Goal: Task Accomplishment & Management: Manage account settings

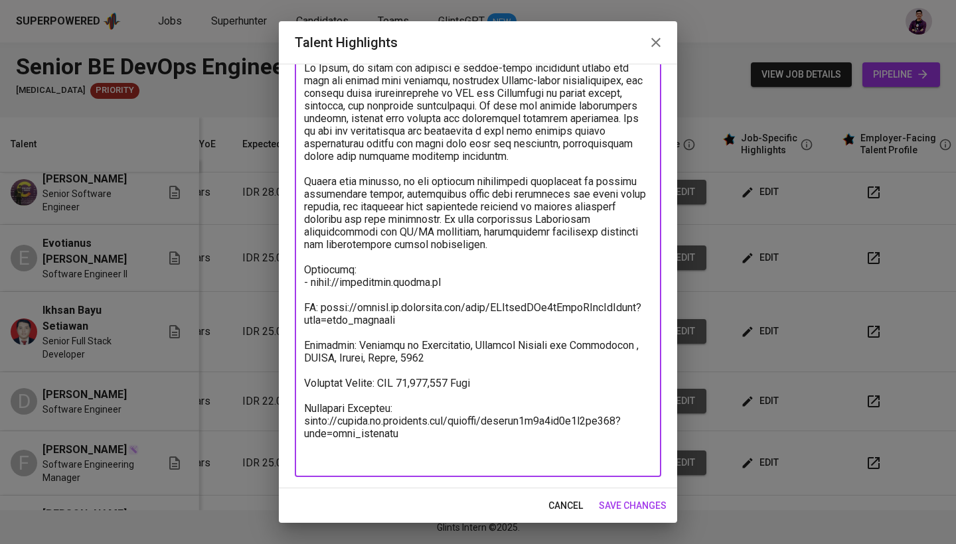
scroll to position [90, 0]
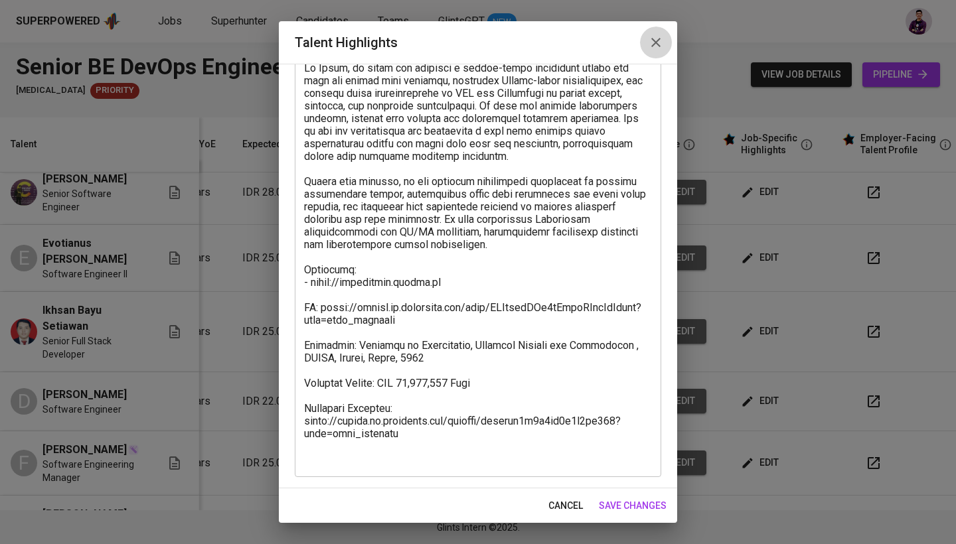
click at [660, 44] on icon "button" at bounding box center [656, 43] width 16 height 16
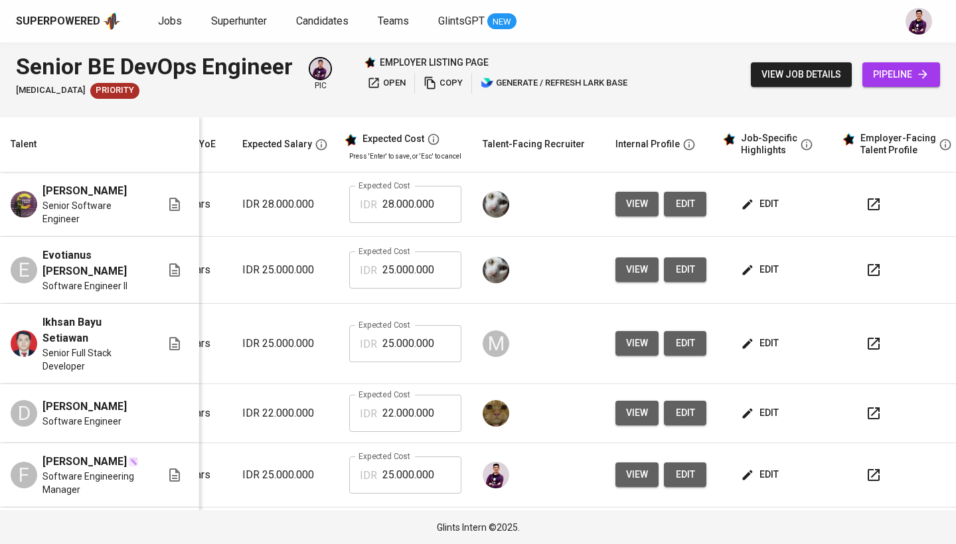
scroll to position [0, 0]
click at [626, 78] on span "generate / refresh lark base" at bounding box center [553, 83] width 147 height 15
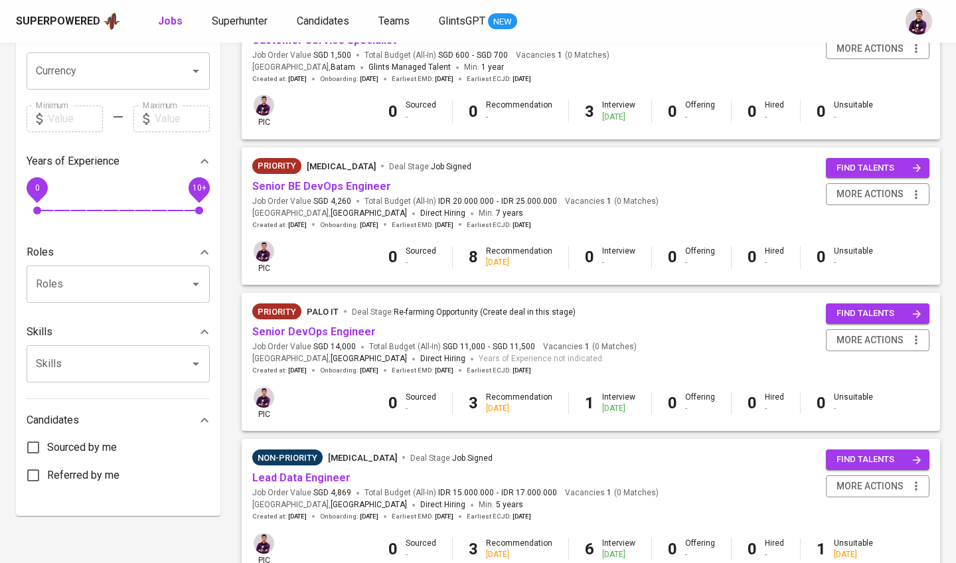
scroll to position [340, 0]
click at [347, 184] on link "Senior BE DevOps Engineer" at bounding box center [321, 186] width 139 height 13
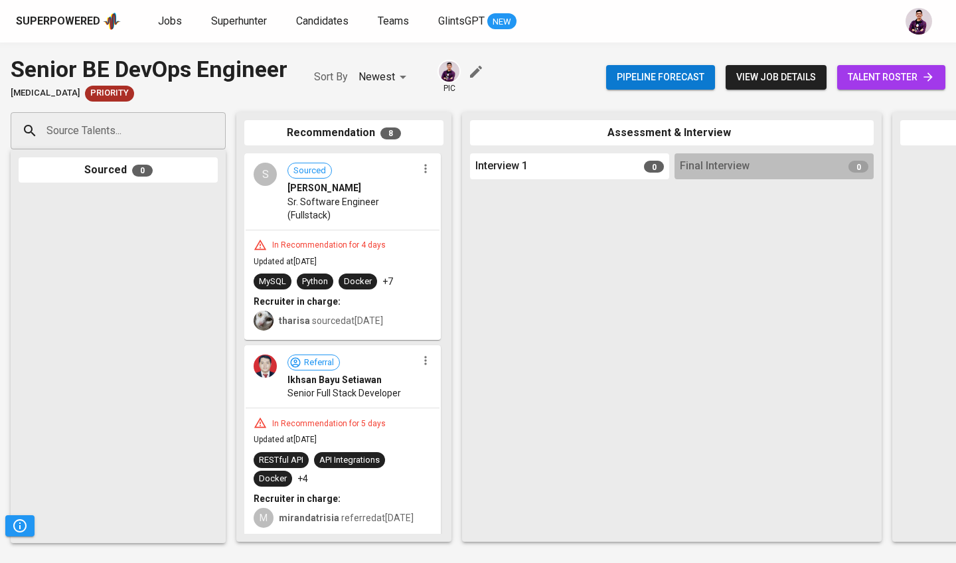
click at [850, 72] on span "talent roster" at bounding box center [890, 77] width 87 height 17
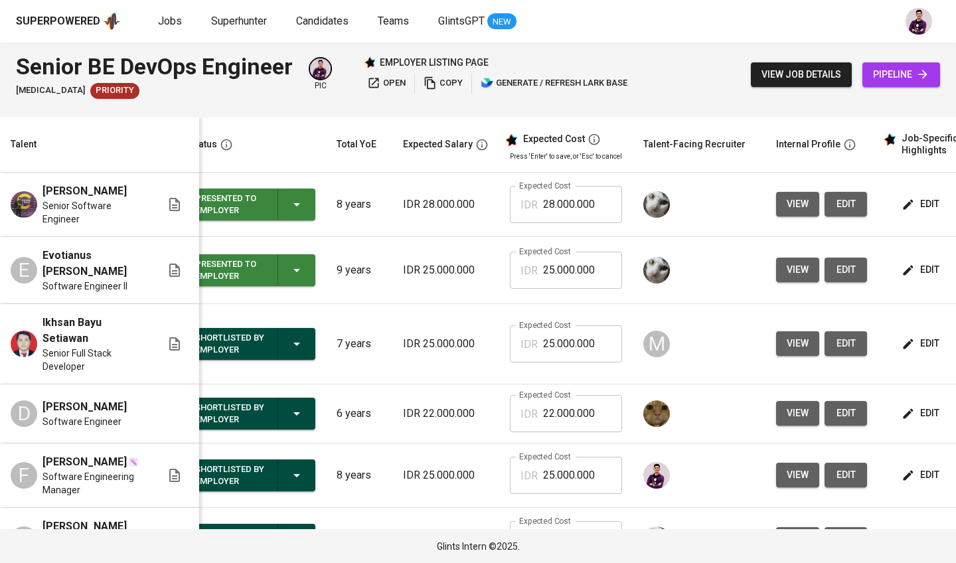
scroll to position [0, 52]
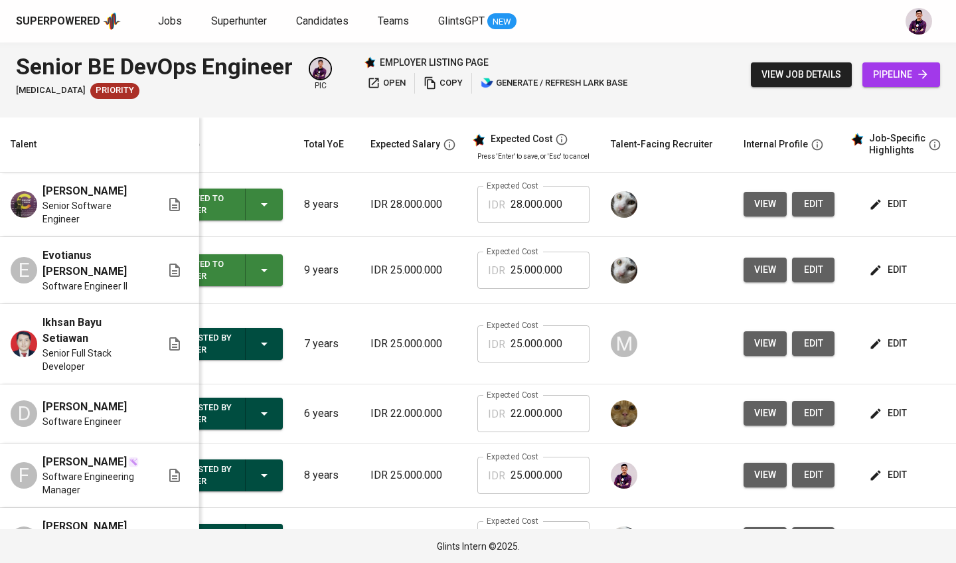
click at [888, 207] on span "edit" at bounding box center [888, 204] width 35 height 17
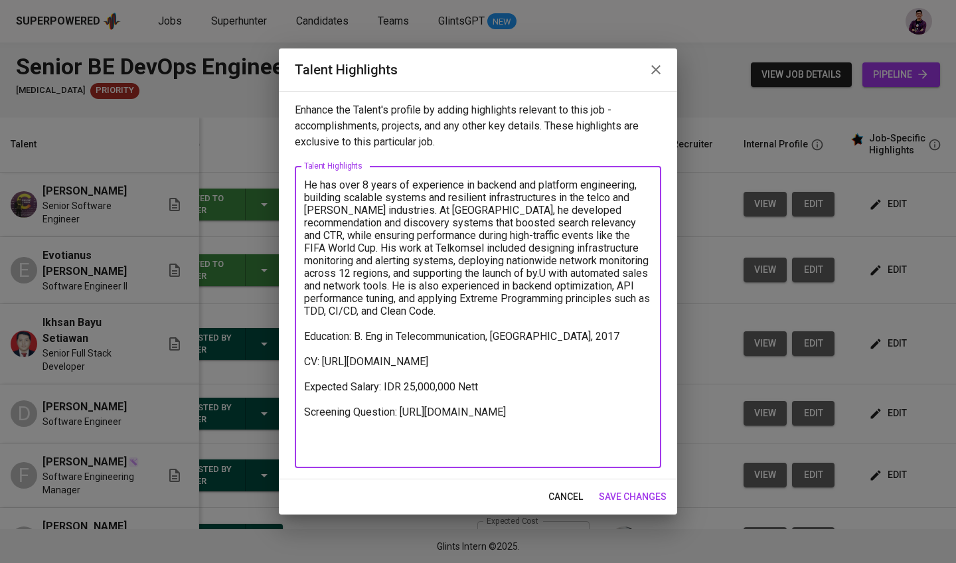
drag, startPoint x: 405, startPoint y: 451, endPoint x: 301, endPoint y: 441, distance: 104.0
click at [301, 441] on div "He has over 8 years of experience in backend and platform engineering, building…" at bounding box center [478, 317] width 366 height 302
paste textarea "skm568wydvn6h9886599"
type textarea "He has over 8 years of experience in backend and platform engineering, building…"
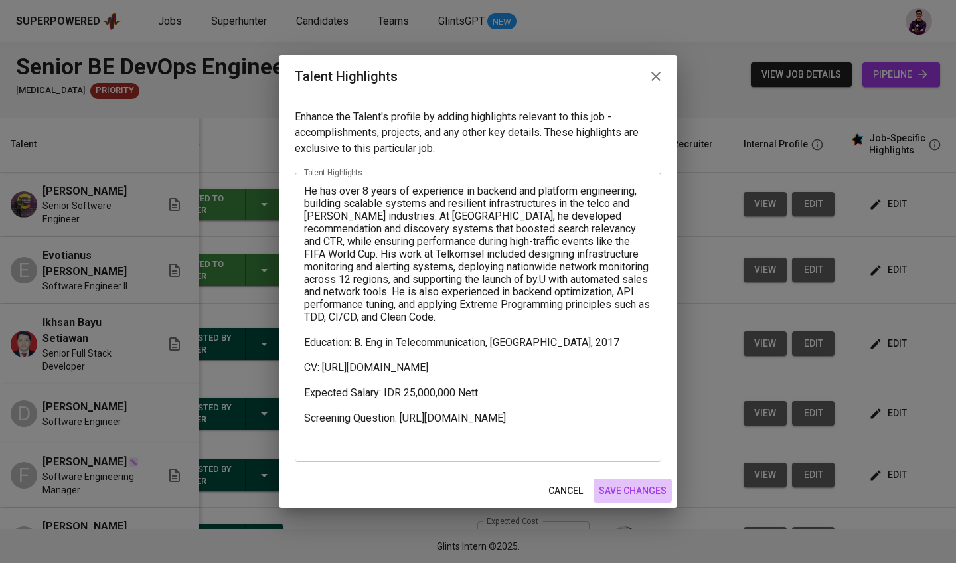
drag, startPoint x: 640, startPoint y: 492, endPoint x: 638, endPoint y: 483, distance: 8.9
click at [640, 492] on span "save changes" at bounding box center [633, 490] width 68 height 17
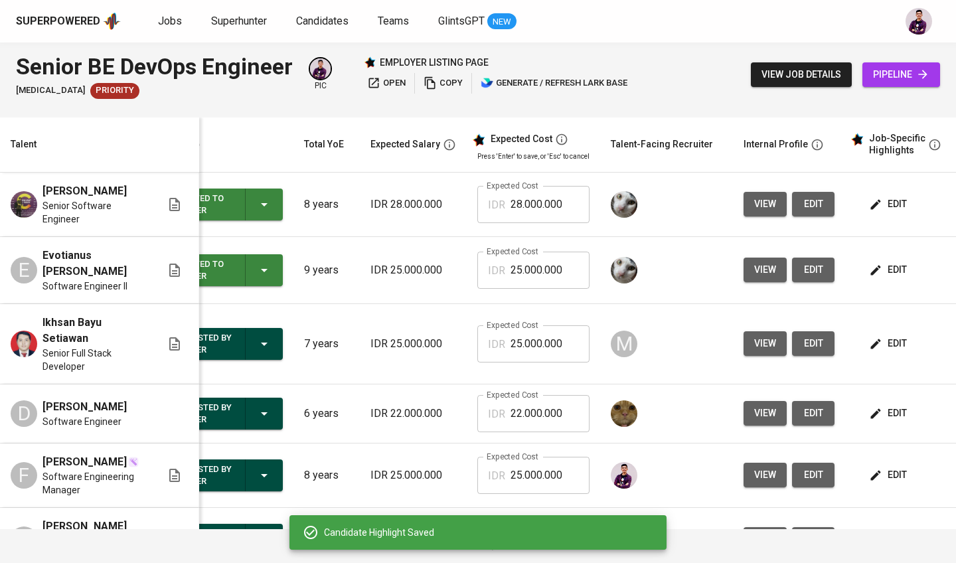
click at [516, 206] on input "28.000.000" at bounding box center [549, 204] width 79 height 37
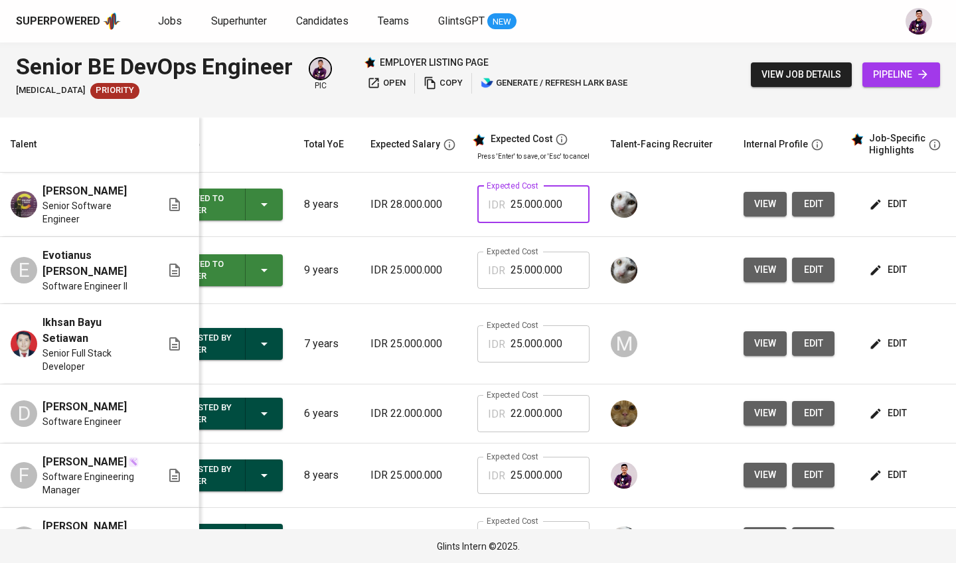
type input "25.000.000"
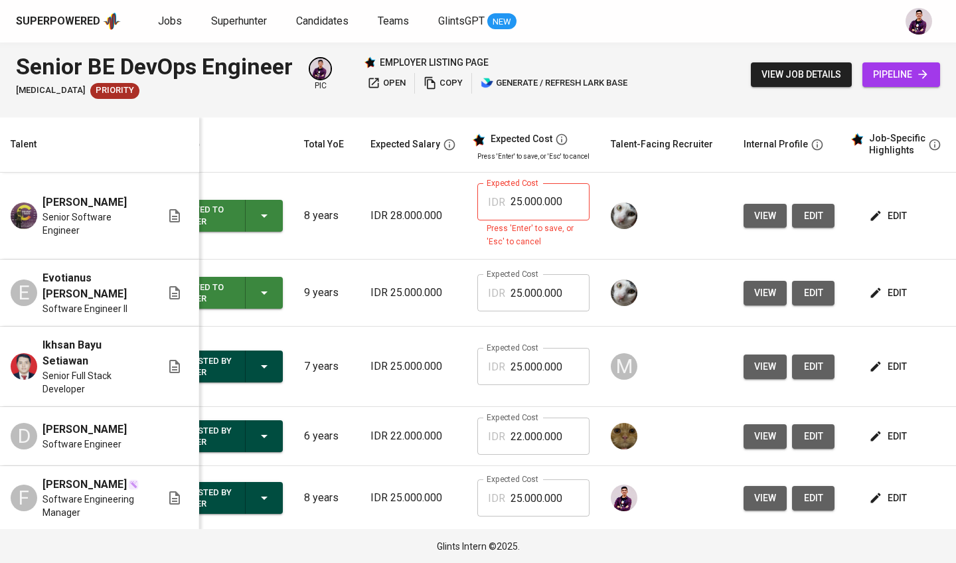
click at [708, 236] on td at bounding box center [666, 217] width 133 height 88
click at [569, 213] on input "25.000.000" at bounding box center [549, 201] width 79 height 37
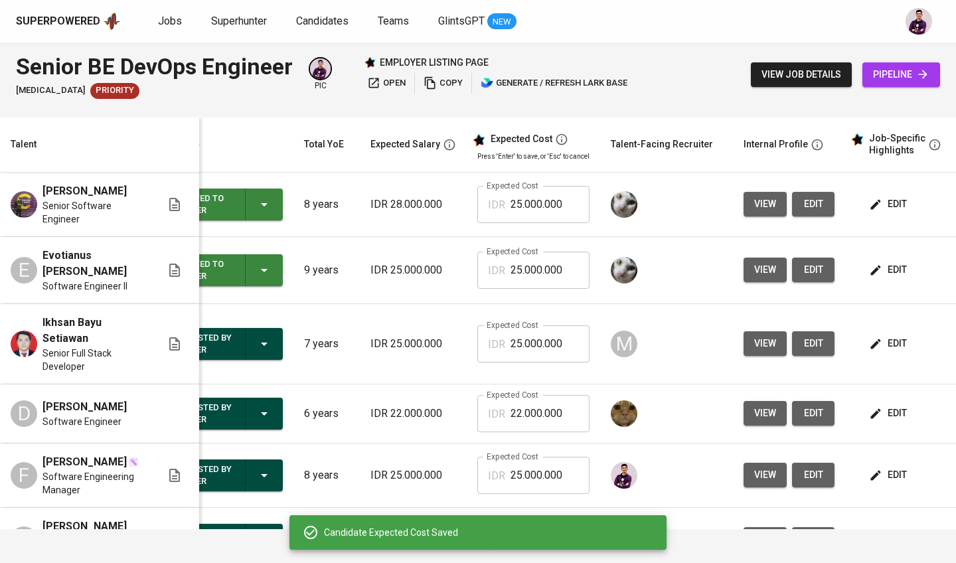
click at [895, 194] on button "edit" at bounding box center [889, 204] width 46 height 25
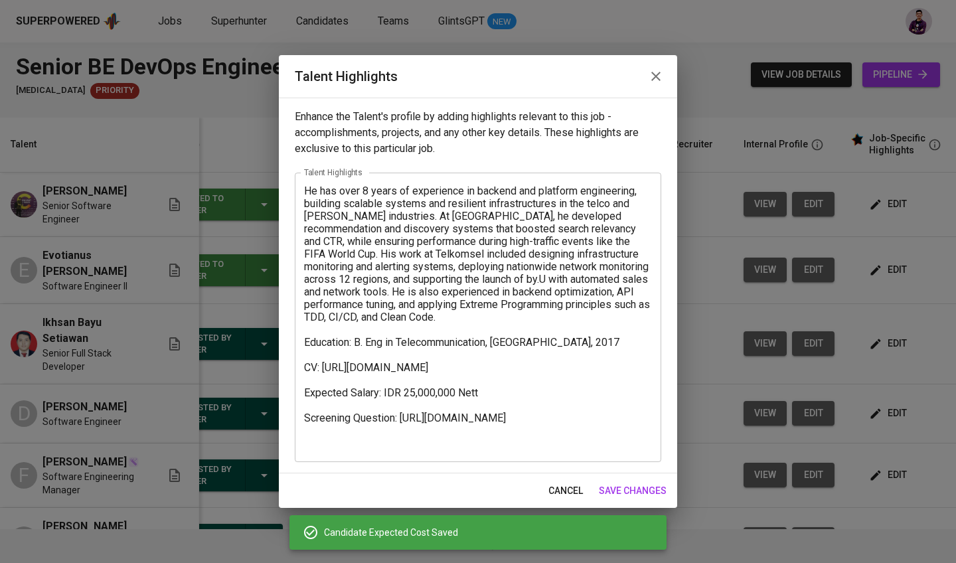
click at [651, 80] on icon "button" at bounding box center [656, 76] width 16 height 16
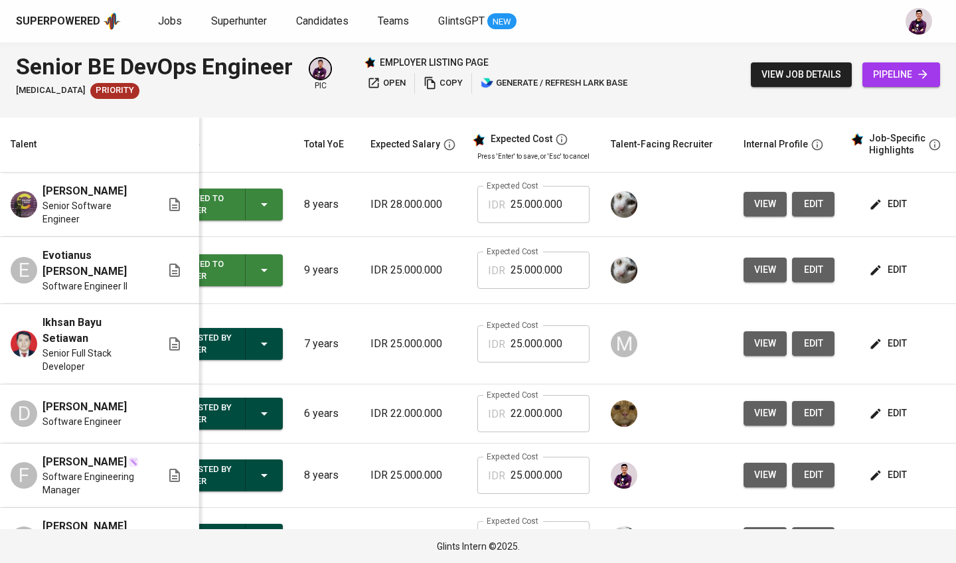
click at [832, 198] on td "view edit" at bounding box center [789, 205] width 112 height 64
click at [818, 208] on span "edit" at bounding box center [812, 204] width 21 height 17
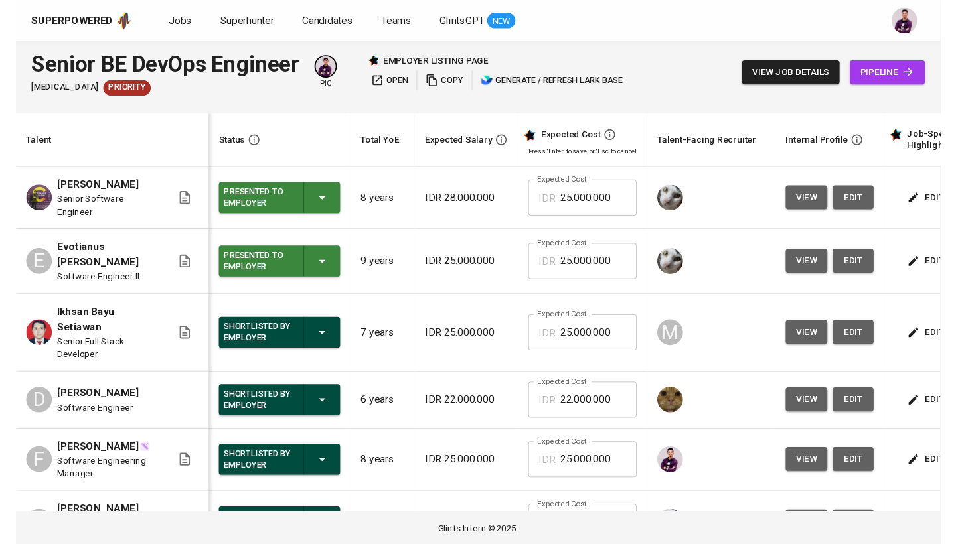
scroll to position [0, 0]
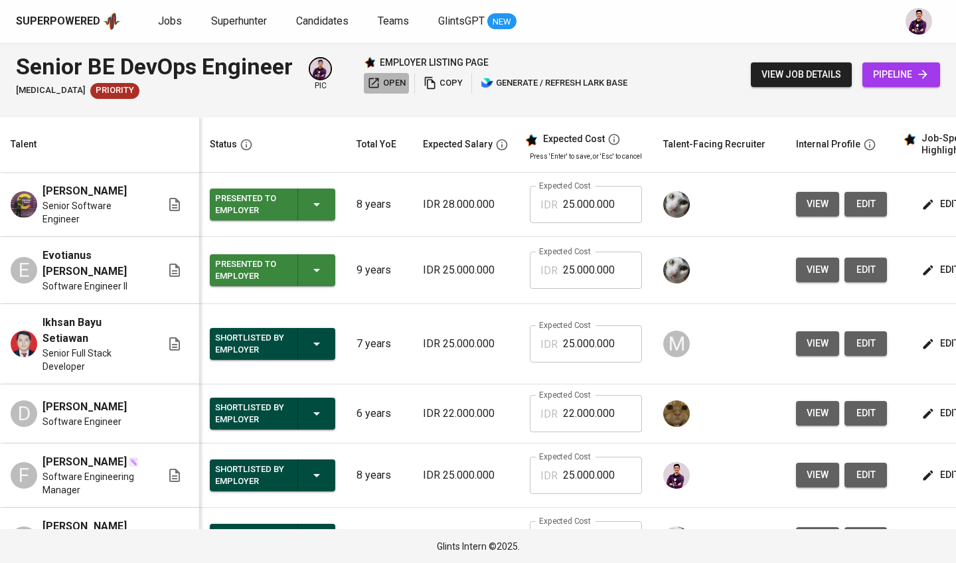
click at [390, 79] on span "open" at bounding box center [386, 83] width 38 height 15
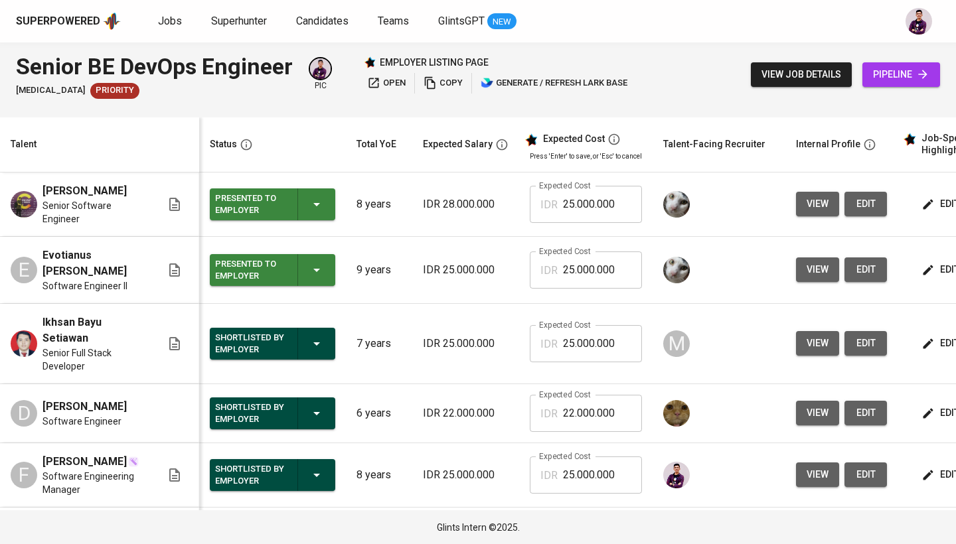
click at [371, 84] on icon "button" at bounding box center [373, 82] width 13 height 13
click at [167, 22] on span "Jobs" at bounding box center [170, 21] width 24 height 13
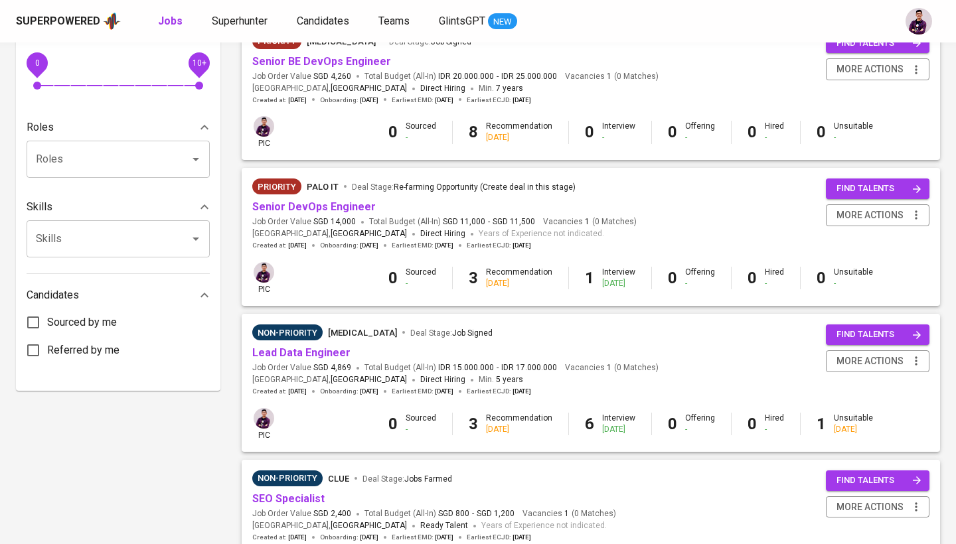
scroll to position [459, 0]
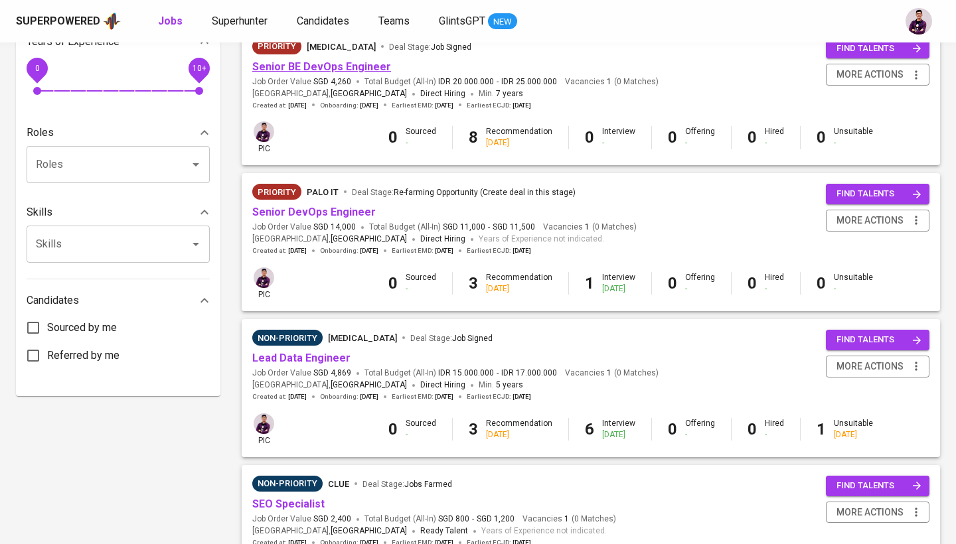
click at [369, 60] on link "Senior BE DevOps Engineer" at bounding box center [321, 66] width 139 height 13
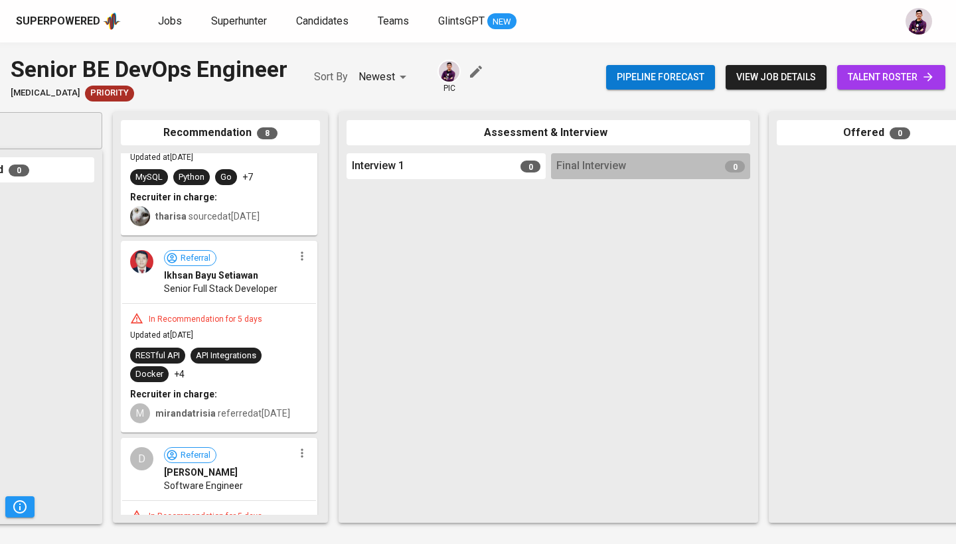
scroll to position [106, 0]
drag, startPoint x: 185, startPoint y: 325, endPoint x: 396, endPoint y: 337, distance: 211.4
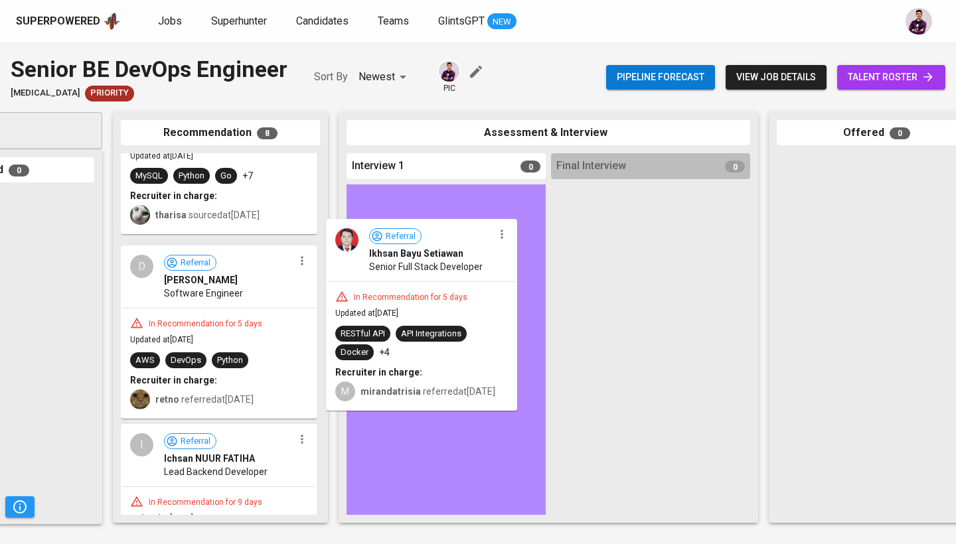
drag, startPoint x: 194, startPoint y: 316, endPoint x: 411, endPoint y: 295, distance: 218.0
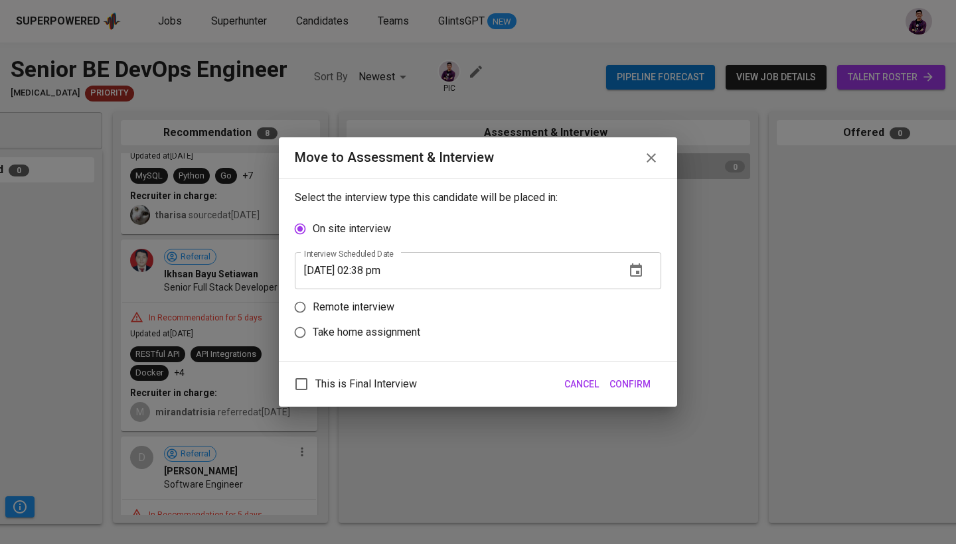
click at [356, 307] on p "Remote interview" at bounding box center [354, 307] width 82 height 16
click at [313, 307] on input "Remote interview" at bounding box center [299, 307] width 25 height 25
radio input "true"
click at [647, 304] on button "button" at bounding box center [636, 296] width 32 height 32
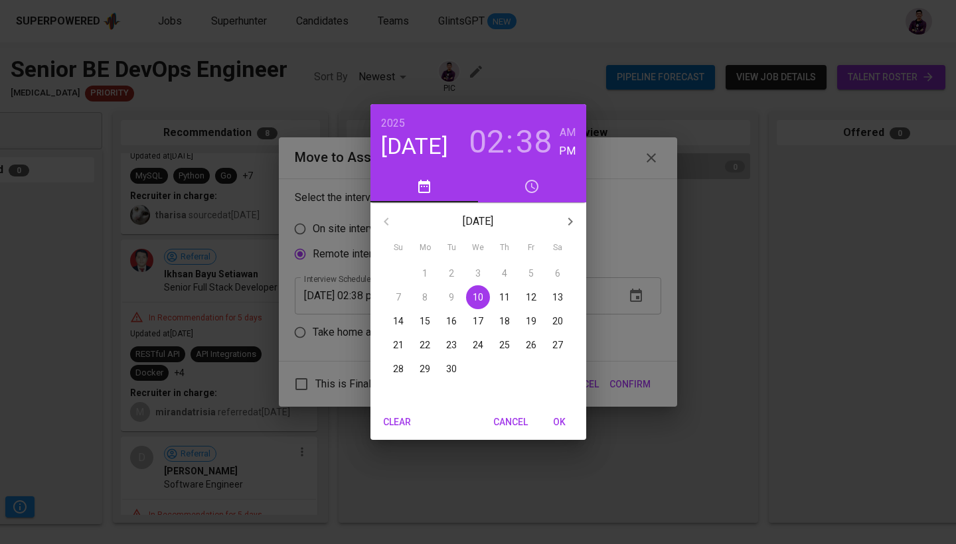
click at [502, 295] on p "11" at bounding box center [504, 297] width 11 height 13
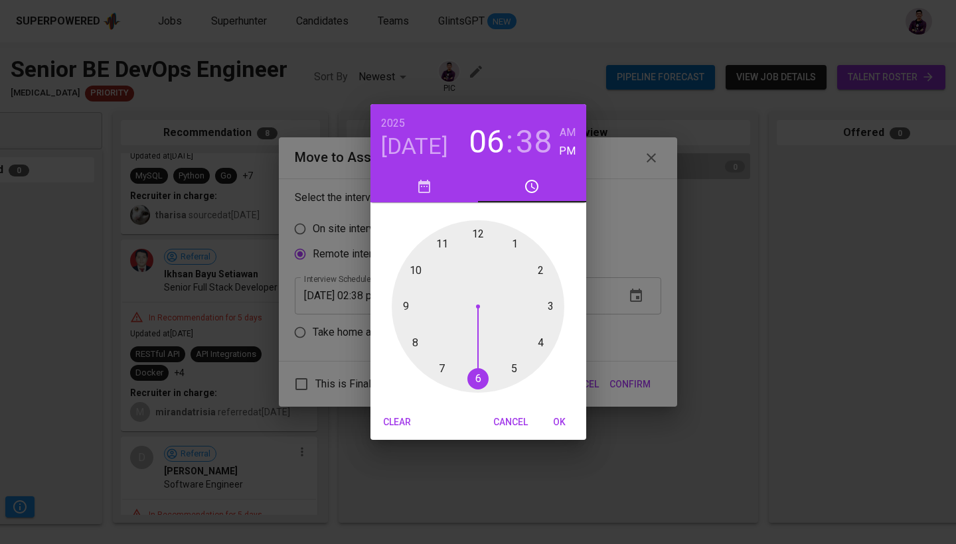
drag, startPoint x: 541, startPoint y: 267, endPoint x: 476, endPoint y: 348, distance: 103.9
click at [476, 348] on div at bounding box center [478, 306] width 173 height 173
drag, startPoint x: 424, startPoint y: 355, endPoint x: 478, endPoint y: 243, distance: 124.7
click at [478, 243] on div at bounding box center [478, 306] width 173 height 173
type input "[DATE] 06:00 pm"
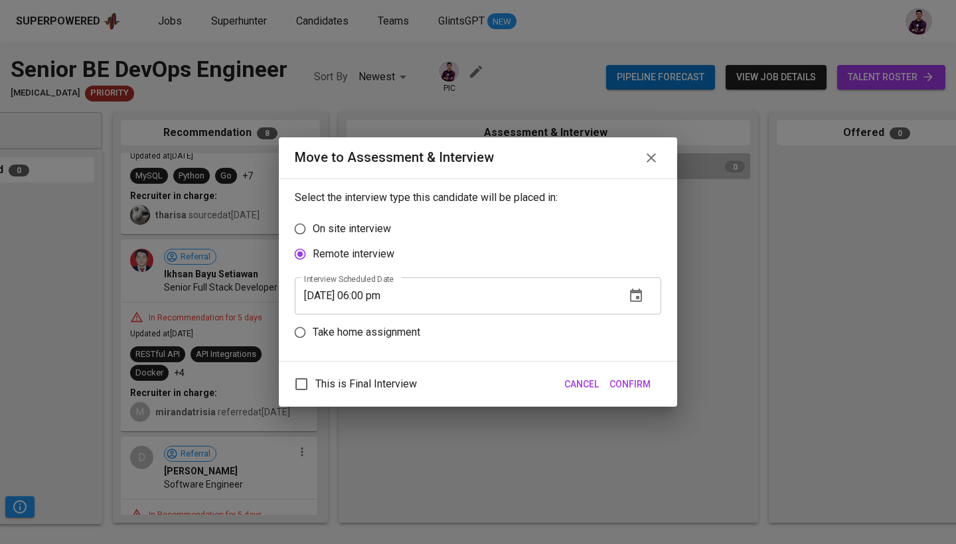
click at [637, 380] on span "Confirm" at bounding box center [629, 384] width 41 height 17
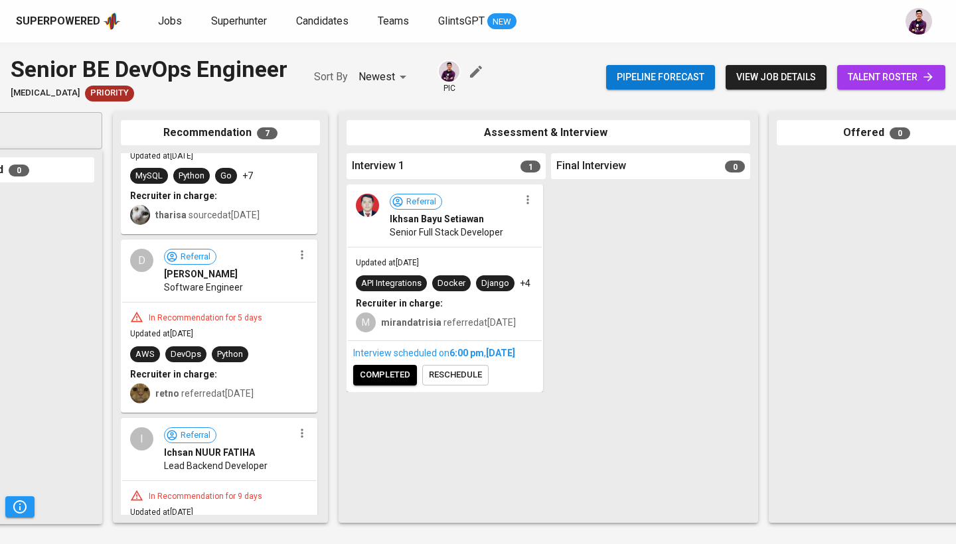
scroll to position [119, 0]
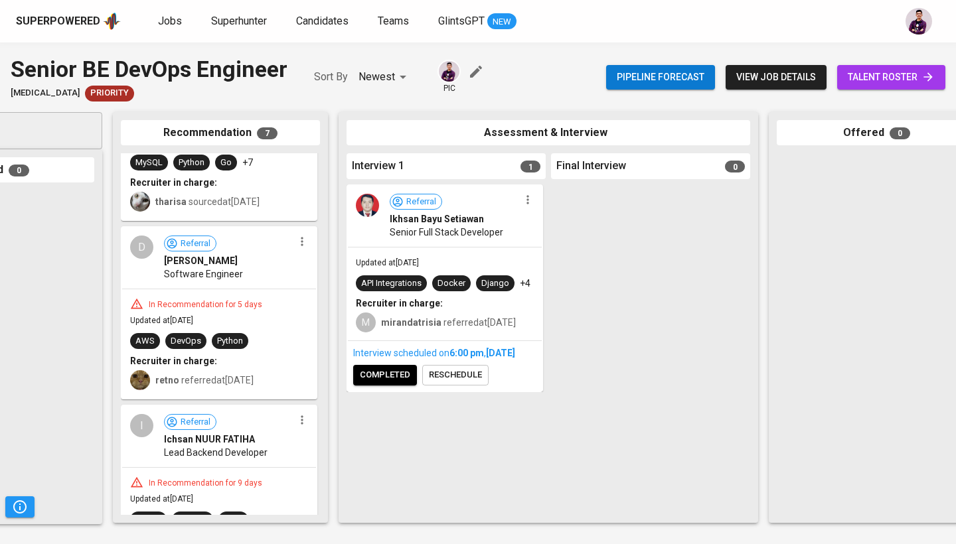
drag, startPoint x: 182, startPoint y: 271, endPoint x: 435, endPoint y: 467, distance: 319.8
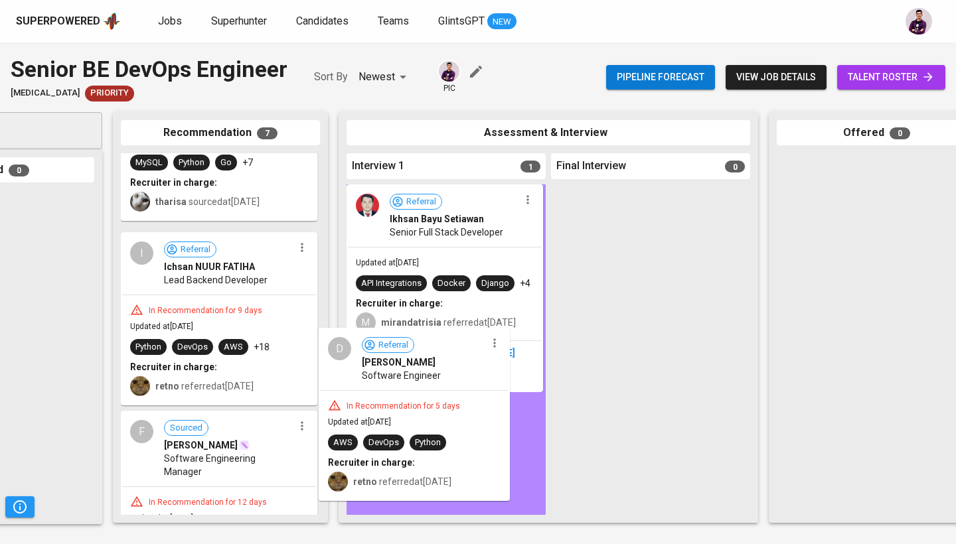
drag, startPoint x: 216, startPoint y: 301, endPoint x: 448, endPoint y: 423, distance: 261.5
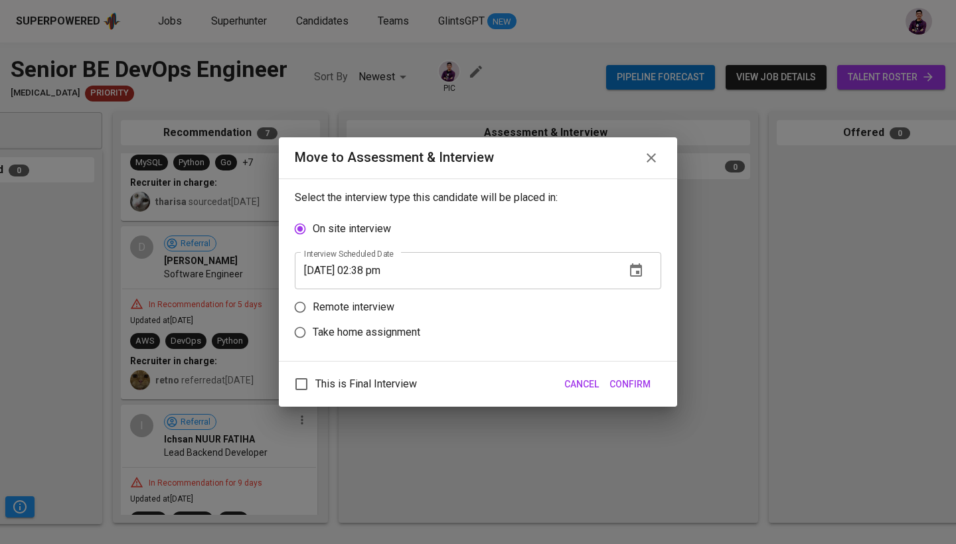
click at [385, 313] on p "Remote interview" at bounding box center [354, 307] width 82 height 16
click at [313, 313] on input "Remote interview" at bounding box center [299, 307] width 25 height 25
radio input "true"
click at [637, 296] on icon "button" at bounding box center [636, 295] width 12 height 13
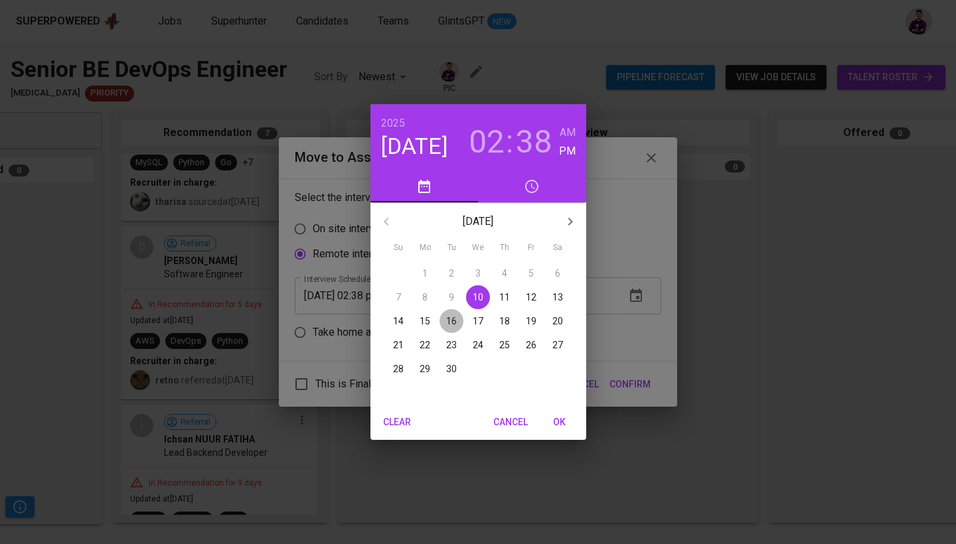
click at [453, 327] on p "16" at bounding box center [451, 321] width 11 height 13
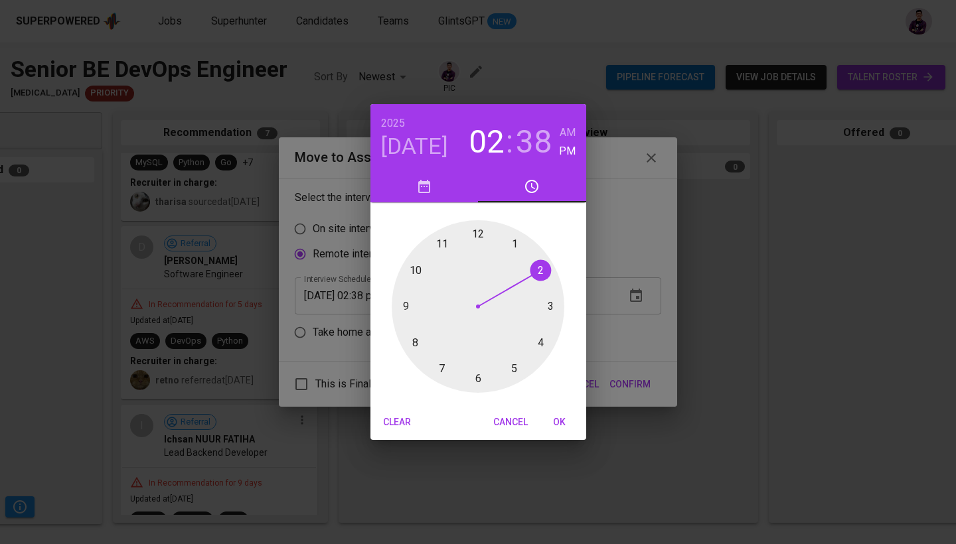
drag, startPoint x: 536, startPoint y: 267, endPoint x: 533, endPoint y: 286, distance: 18.9
click at [533, 286] on div at bounding box center [478, 306] width 173 height 173
drag, startPoint x: 425, startPoint y: 350, endPoint x: 552, endPoint y: 308, distance: 133.7
click at [552, 308] on div at bounding box center [478, 306] width 173 height 173
type input "[DATE] 02:15 pm"
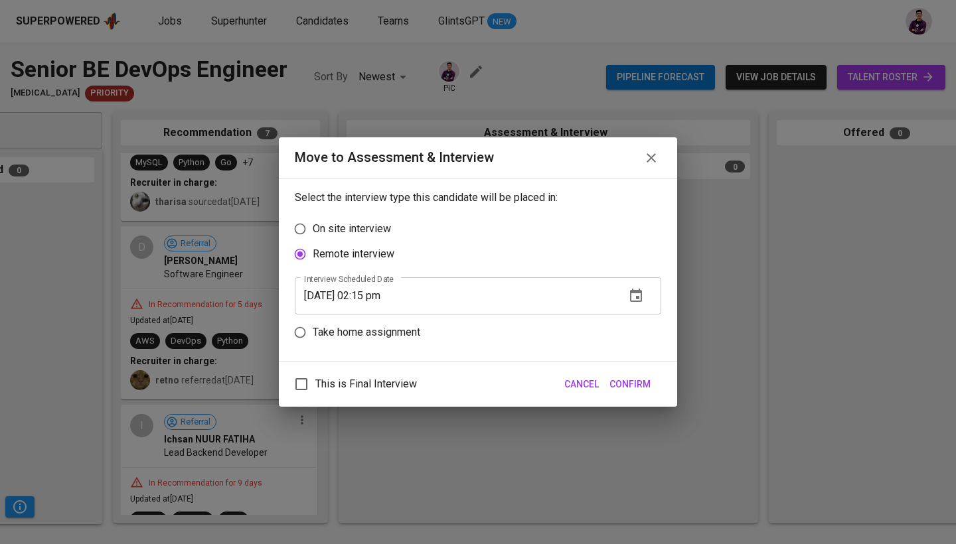
click at [639, 379] on span "Confirm" at bounding box center [629, 384] width 41 height 17
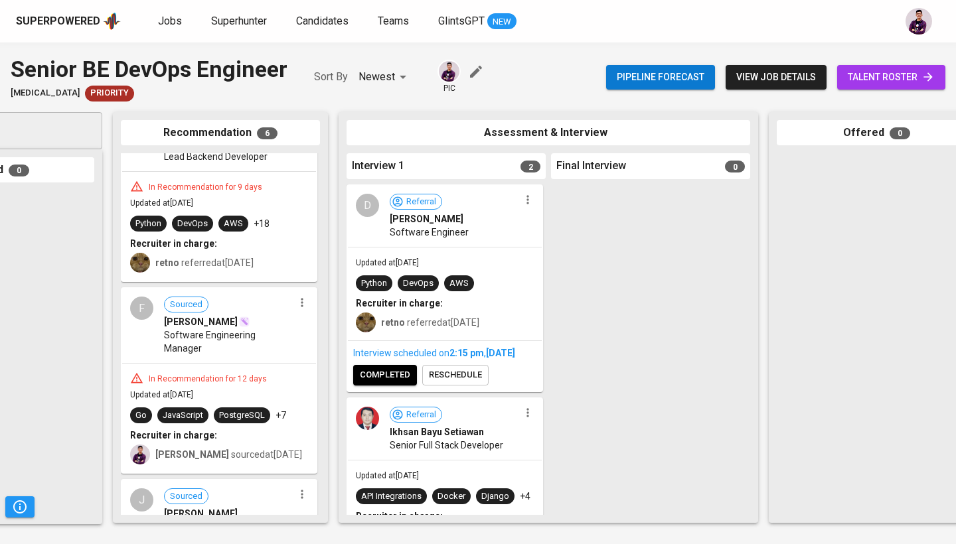
scroll to position [249, 0]
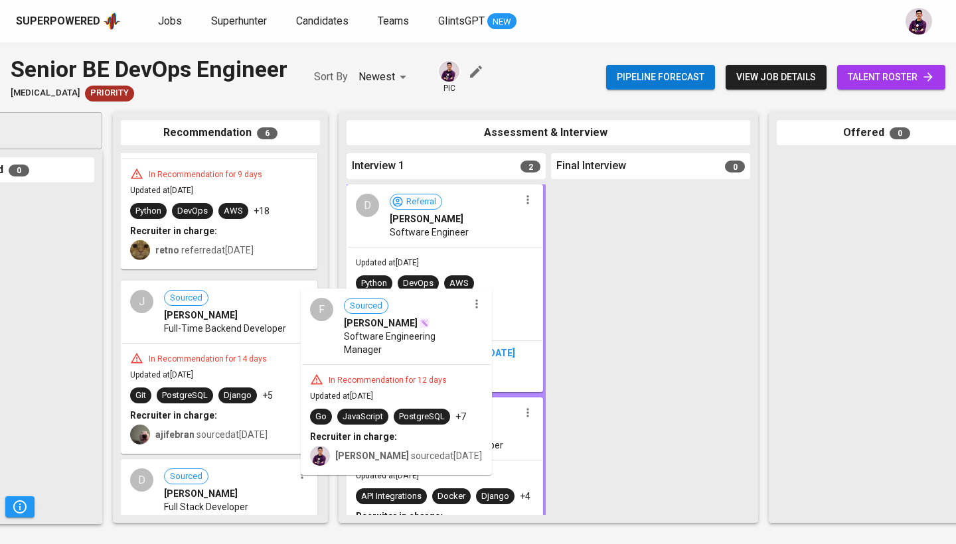
drag, startPoint x: 165, startPoint y: 371, endPoint x: 432, endPoint y: 384, distance: 267.8
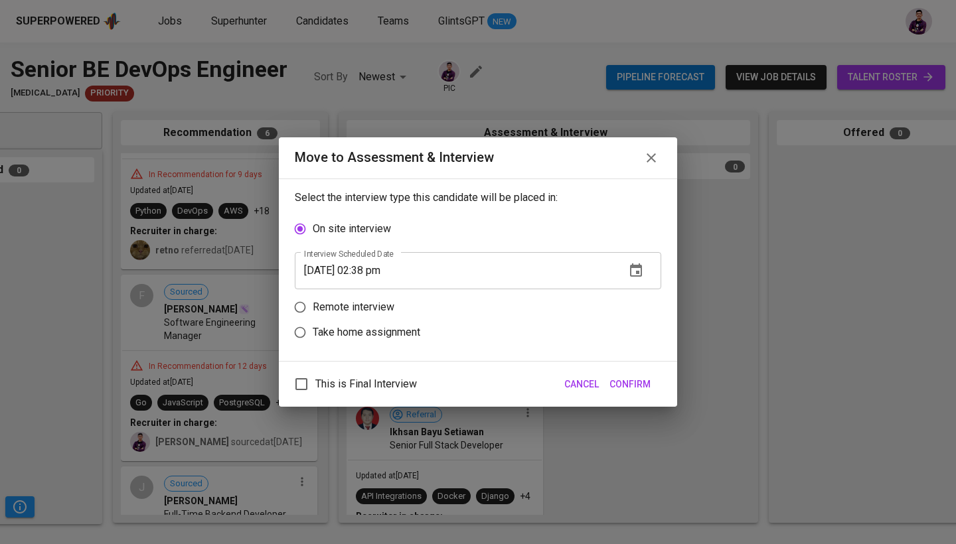
click at [356, 299] on p "Remote interview" at bounding box center [354, 307] width 82 height 16
click at [313, 299] on input "Remote interview" at bounding box center [299, 307] width 25 height 25
radio input "true"
click at [638, 299] on icon "button" at bounding box center [636, 295] width 12 height 13
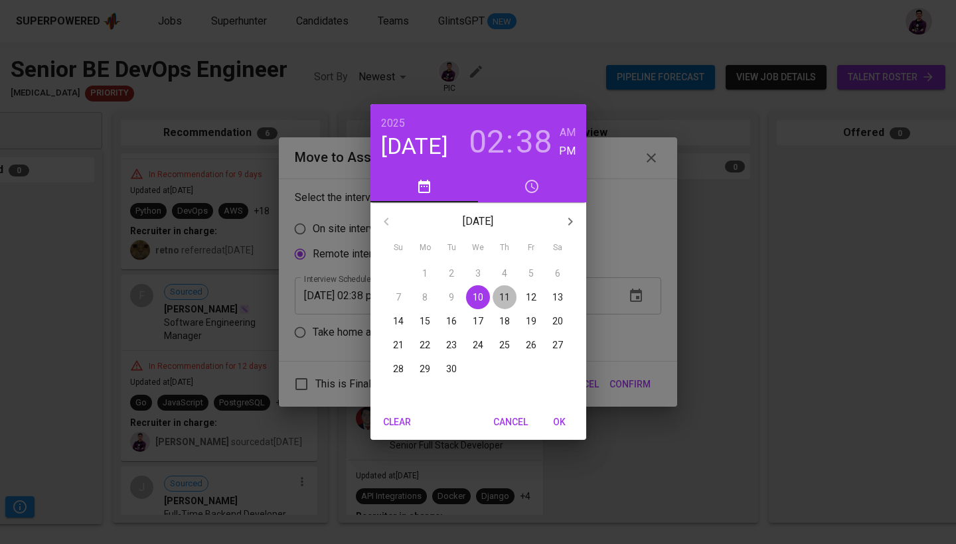
click at [502, 298] on p "11" at bounding box center [504, 297] width 11 height 13
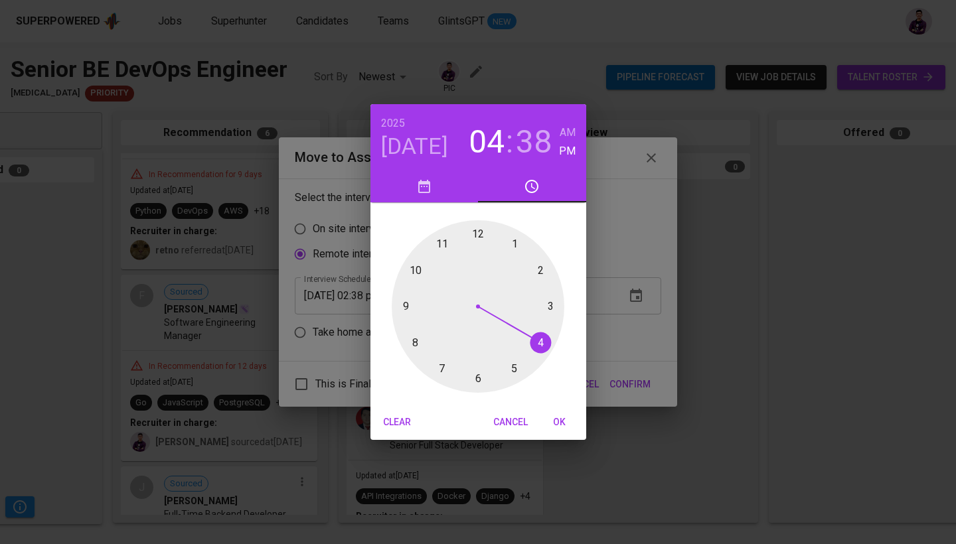
drag, startPoint x: 538, startPoint y: 269, endPoint x: 538, endPoint y: 345, distance: 76.3
click at [538, 345] on div at bounding box center [478, 306] width 173 height 173
drag, startPoint x: 430, startPoint y: 354, endPoint x: 477, endPoint y: 240, distance: 122.9
click at [477, 240] on div at bounding box center [478, 306] width 173 height 173
type input "[DATE] 04:00 pm"
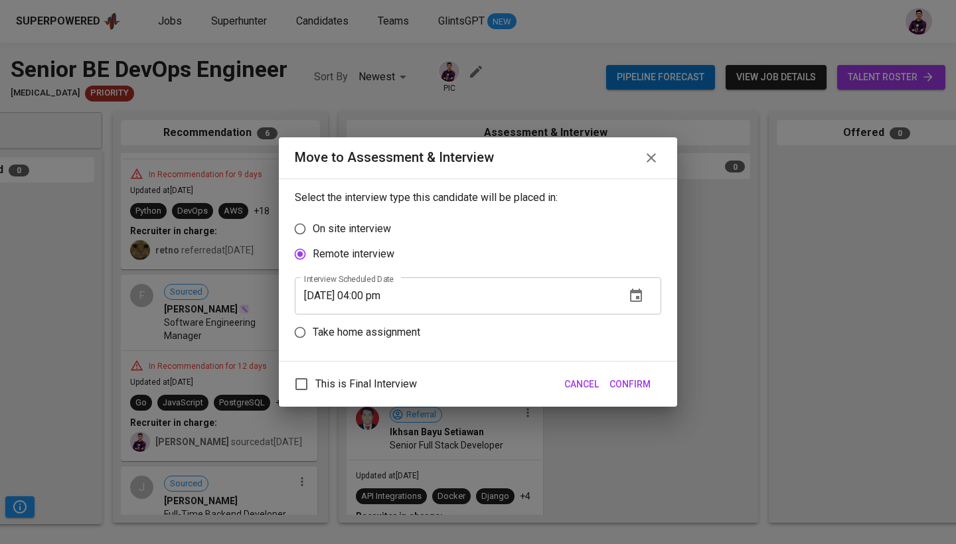
click at [639, 377] on span "Confirm" at bounding box center [629, 384] width 41 height 17
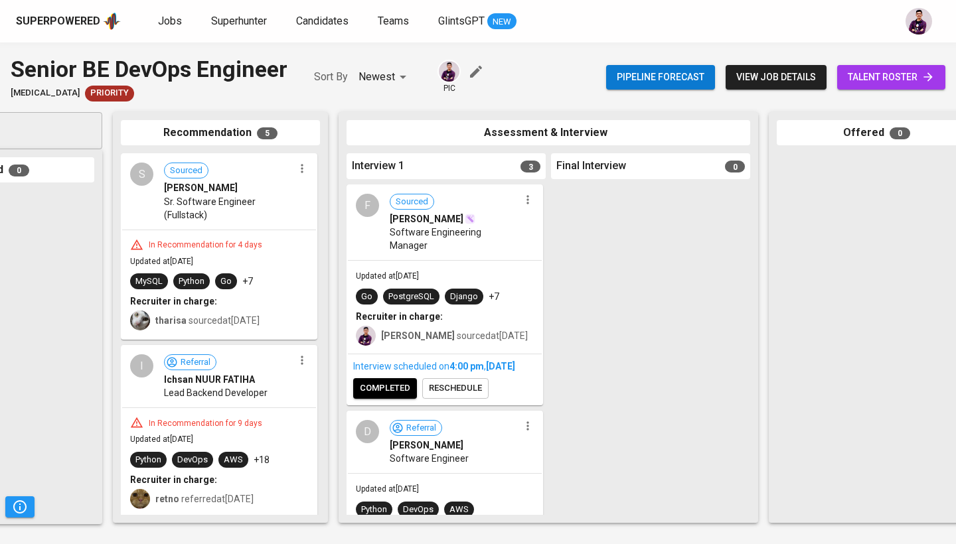
scroll to position [0, 0]
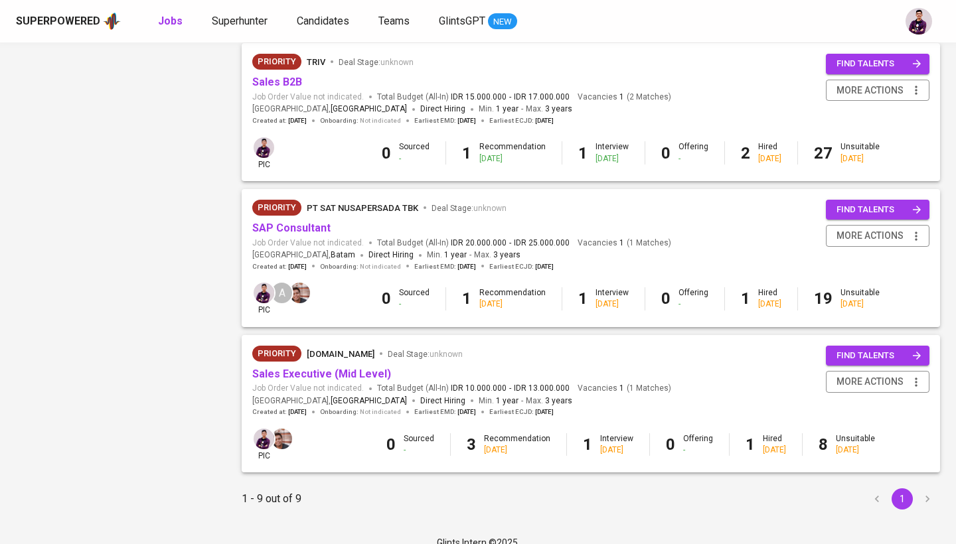
scroll to position [1027, 0]
click at [327, 368] on link "Sales Executive (Mid Level)" at bounding box center [321, 374] width 139 height 13
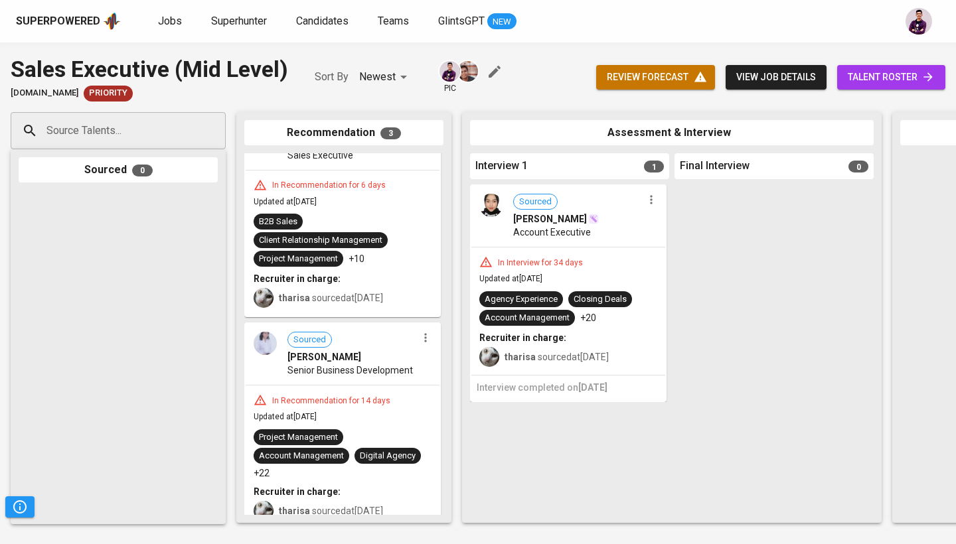
scroll to position [40, 0]
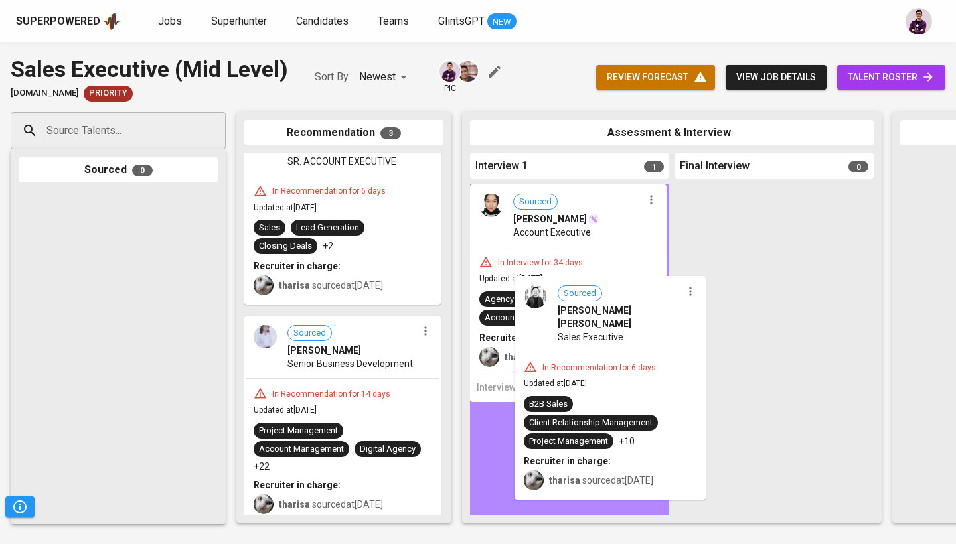
drag, startPoint x: 297, startPoint y: 226, endPoint x: 569, endPoint y: 411, distance: 329.1
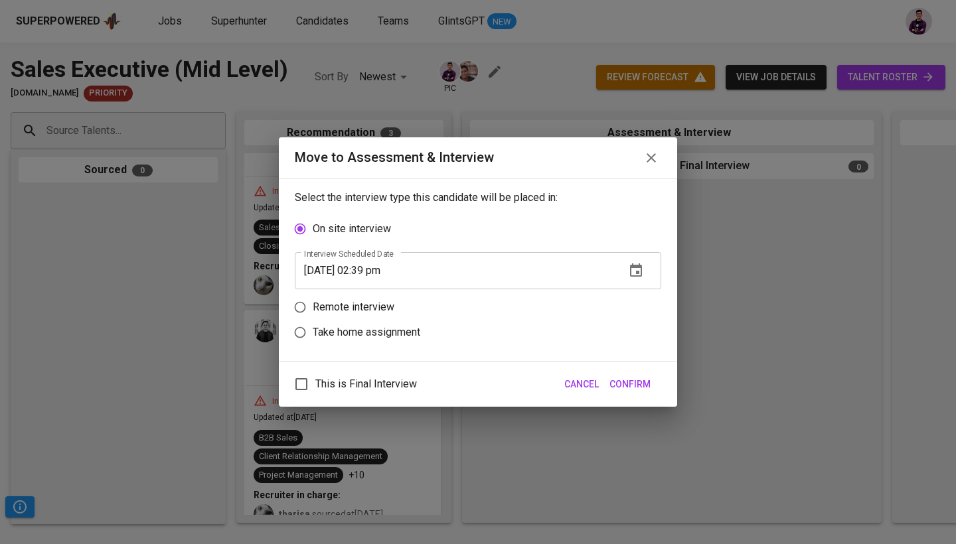
click at [350, 307] on p "Remote interview" at bounding box center [354, 307] width 82 height 16
click at [313, 307] on input "Remote interview" at bounding box center [299, 307] width 25 height 25
radio input "true"
click at [636, 291] on icon "button" at bounding box center [636, 295] width 12 height 13
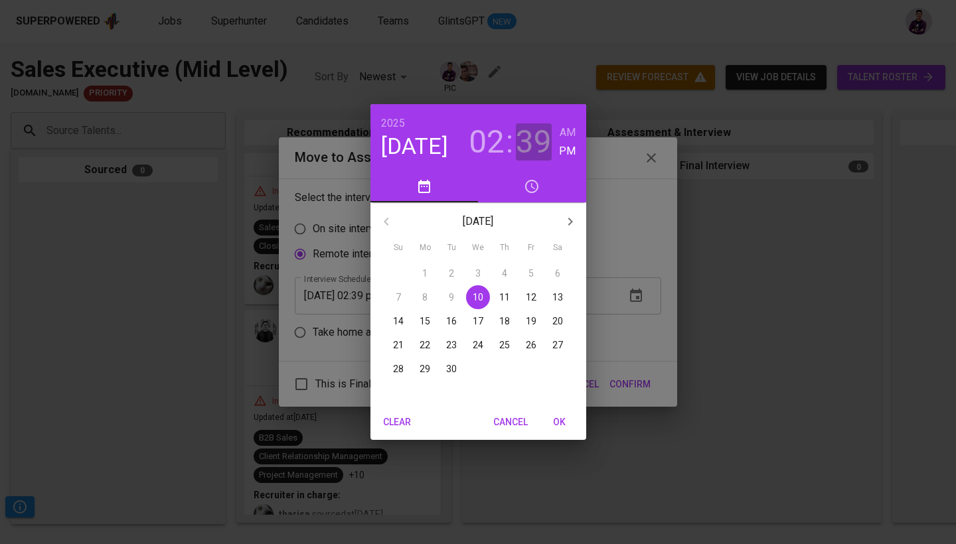
click at [542, 140] on h3 "39" at bounding box center [534, 141] width 36 height 37
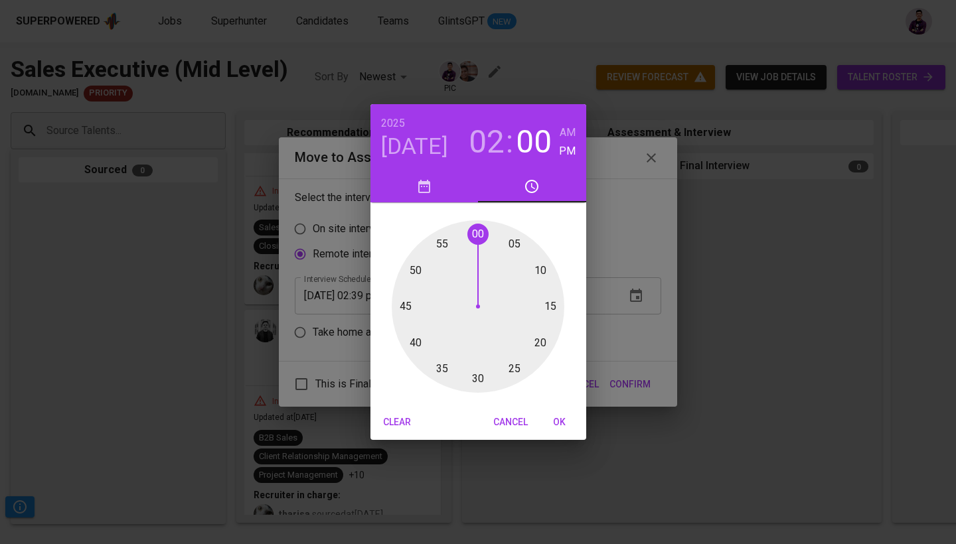
drag, startPoint x: 420, startPoint y: 355, endPoint x: 479, endPoint y: 246, distance: 124.4
click at [479, 246] on div at bounding box center [478, 306] width 173 height 173
type input "[DATE] 02:00 pm"
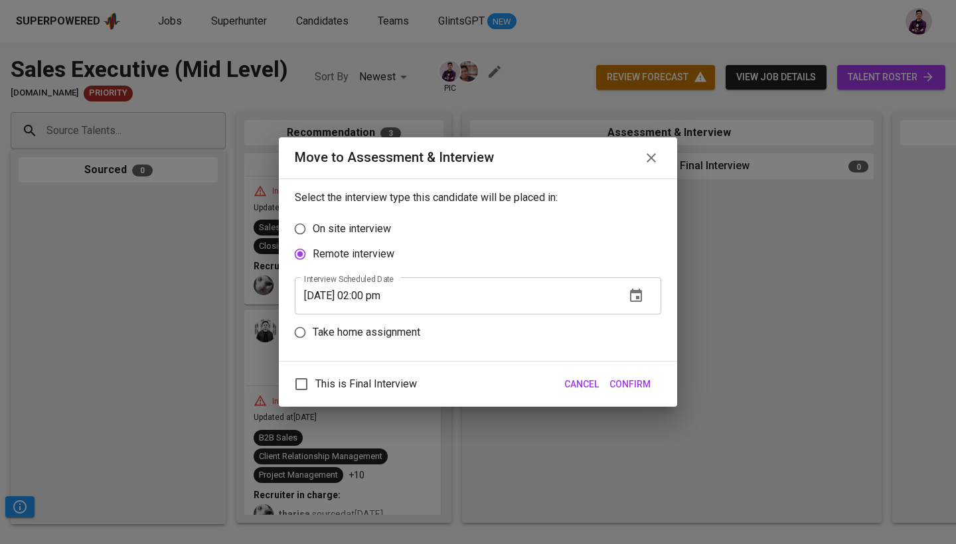
click at [646, 386] on span "Confirm" at bounding box center [629, 384] width 41 height 17
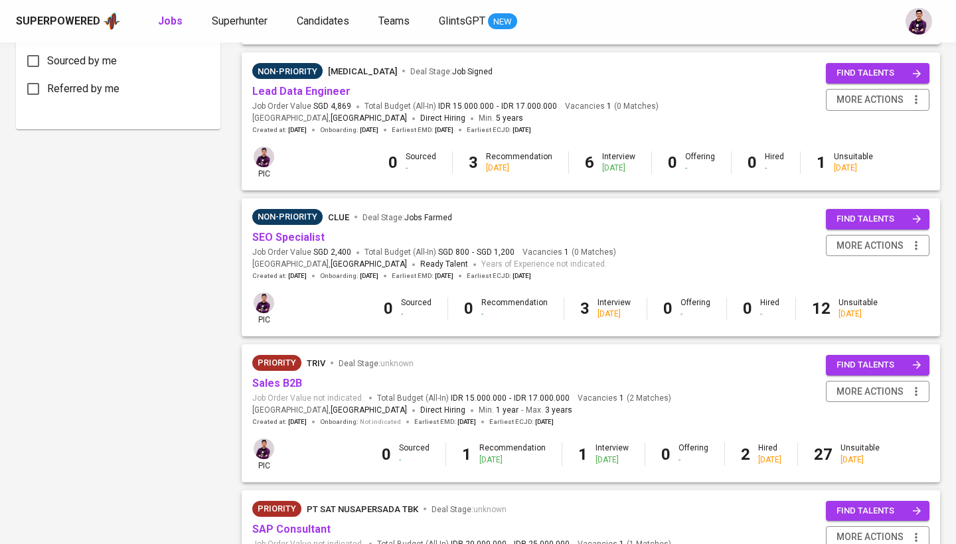
scroll to position [723, 0]
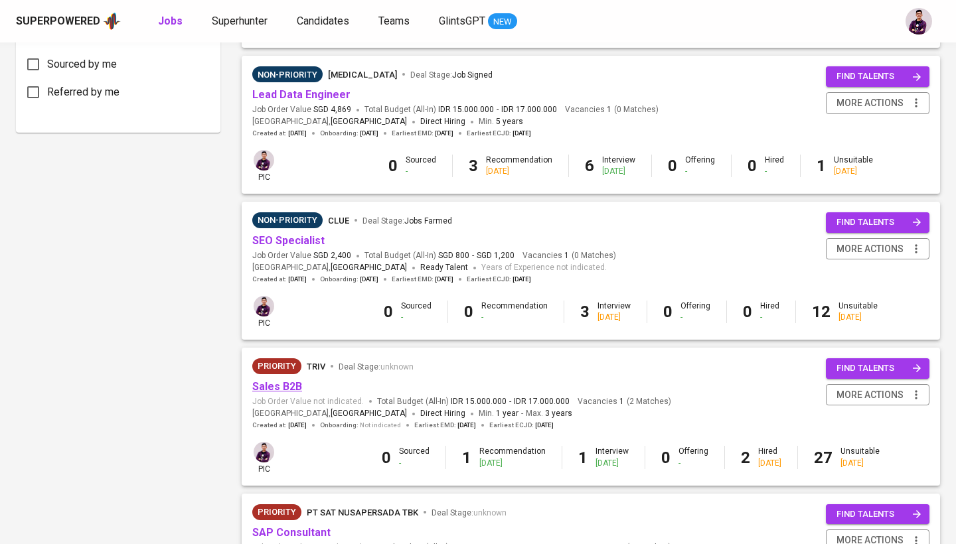
click at [289, 380] on link "Sales B2B" at bounding box center [277, 386] width 50 height 13
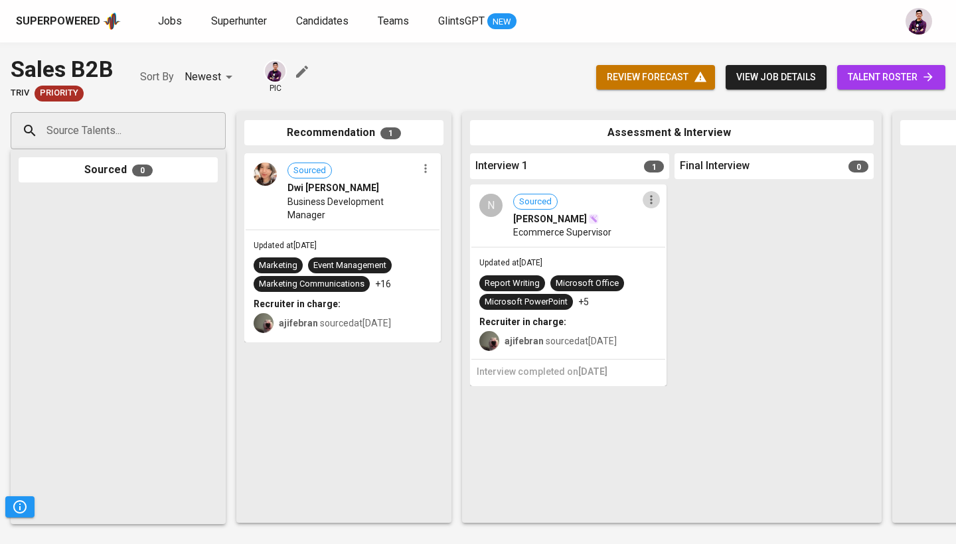
click at [652, 206] on button "button" at bounding box center [650, 199] width 17 height 17
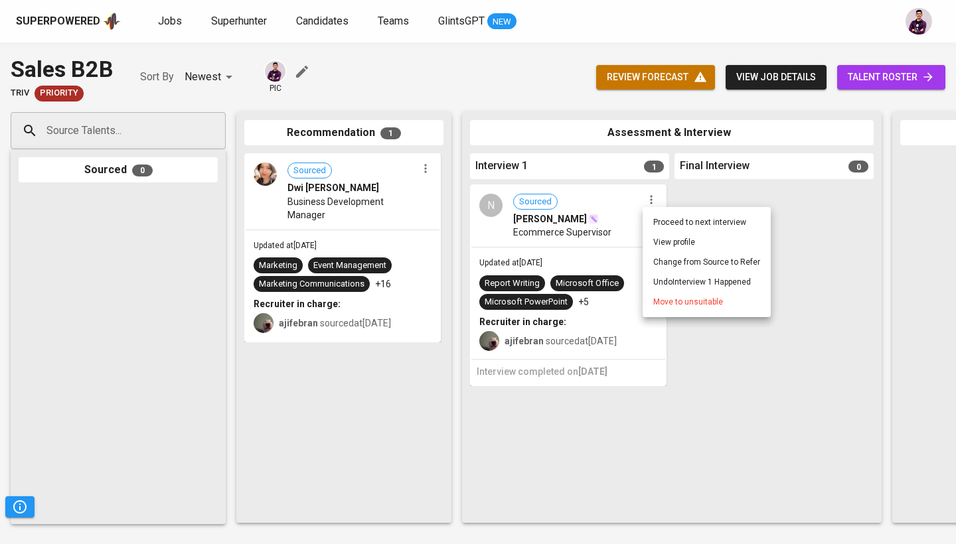
click at [684, 279] on li "Undo Interview 1 Happened" at bounding box center [706, 282] width 128 height 20
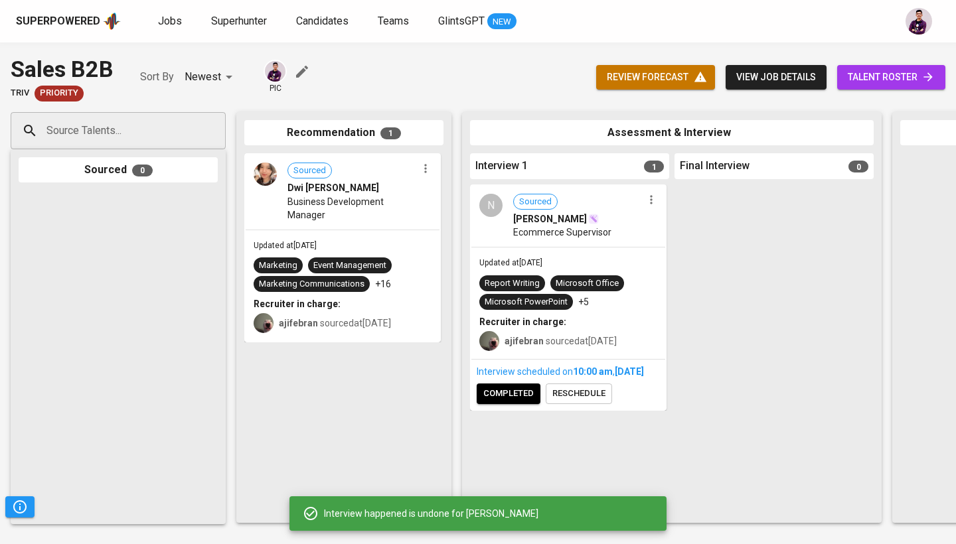
click at [654, 193] on icon "button" at bounding box center [650, 199] width 13 height 13
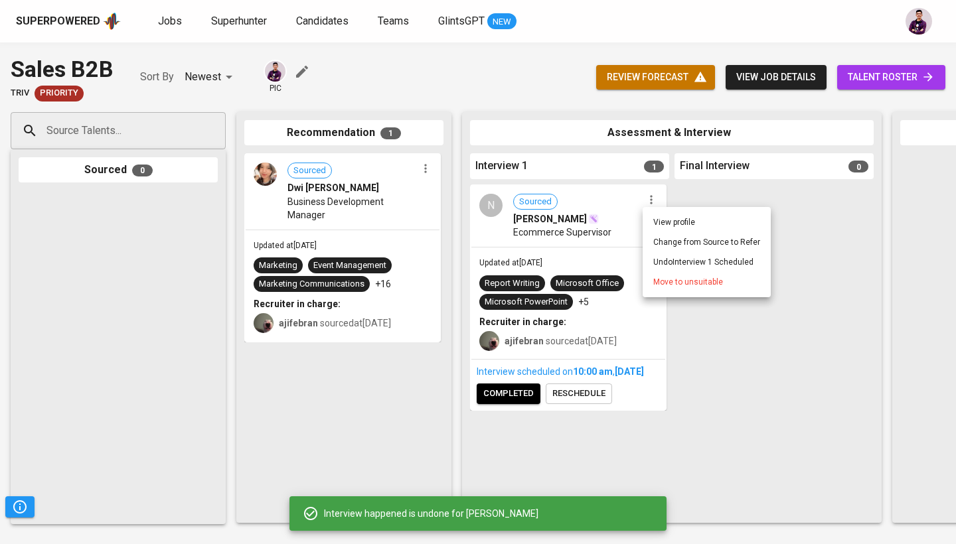
click at [692, 267] on li "Undo Interview 1 Scheduled" at bounding box center [706, 262] width 128 height 20
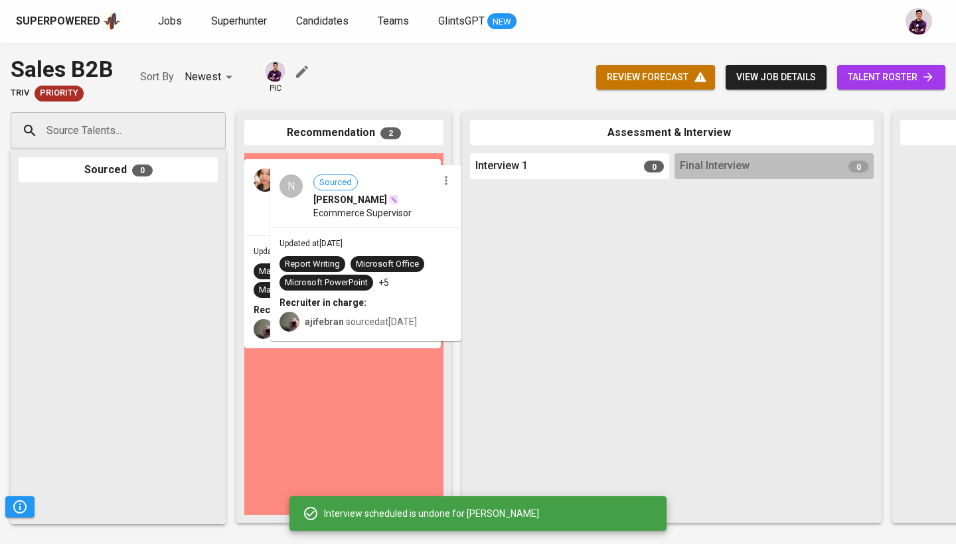
drag, startPoint x: 356, startPoint y: 228, endPoint x: 371, endPoint y: 240, distance: 18.5
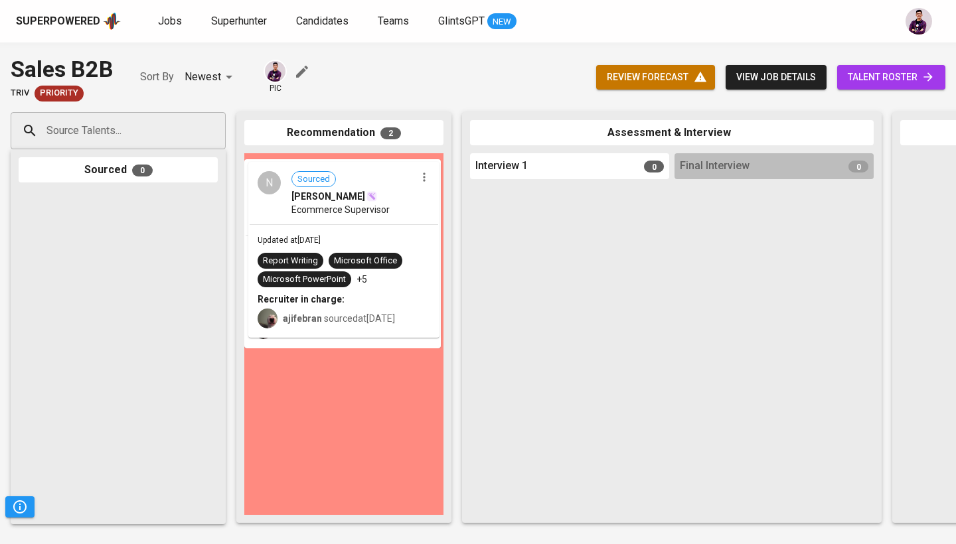
drag, startPoint x: 323, startPoint y: 175, endPoint x: 329, endPoint y: 189, distance: 15.5
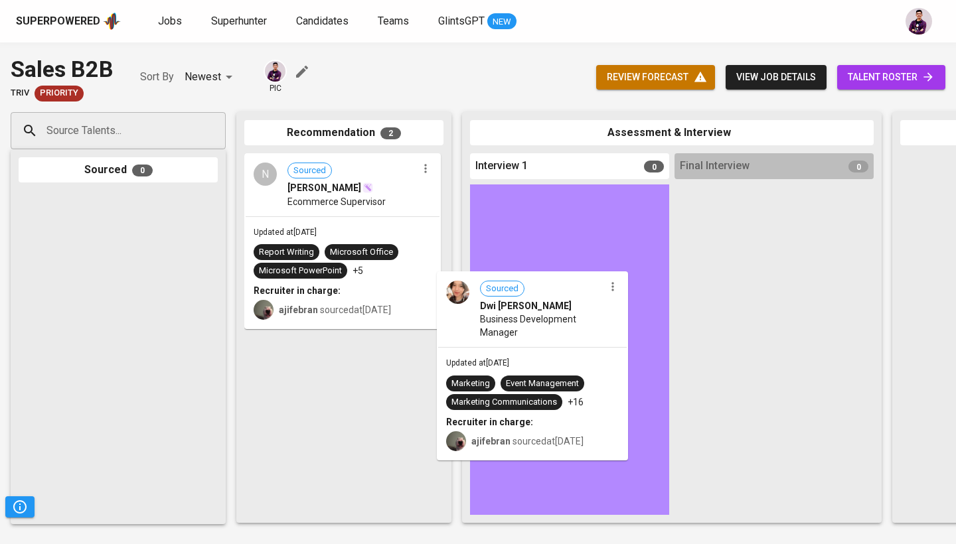
drag, startPoint x: 305, startPoint y: 398, endPoint x: 522, endPoint y: 332, distance: 226.7
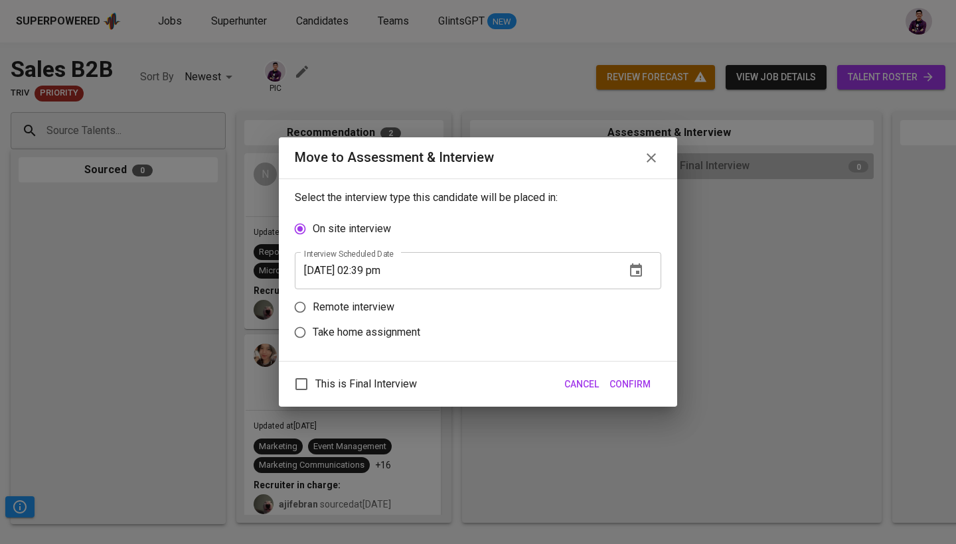
click at [380, 315] on p "Remote interview" at bounding box center [354, 307] width 82 height 16
click at [313, 315] on input "Remote interview" at bounding box center [299, 307] width 25 height 25
radio input "true"
click at [650, 289] on button "button" at bounding box center [636, 296] width 32 height 32
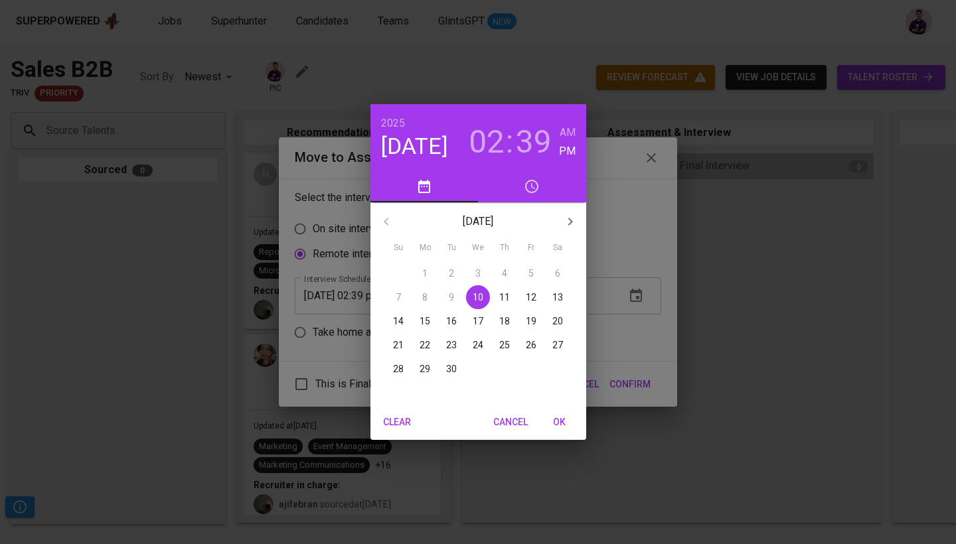
click at [528, 143] on h3 "39" at bounding box center [534, 141] width 36 height 37
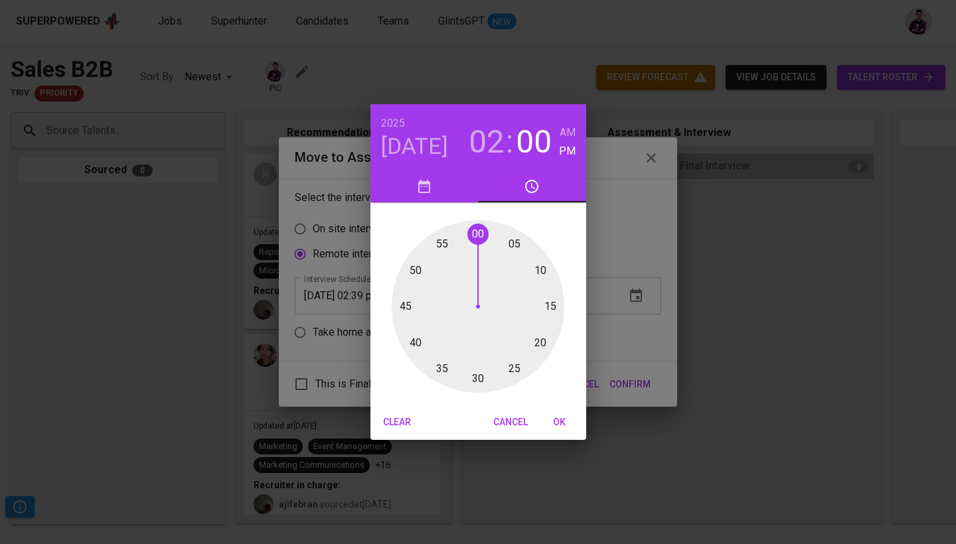
drag, startPoint x: 423, startPoint y: 343, endPoint x: 478, endPoint y: 266, distance: 94.7
click at [478, 266] on div at bounding box center [478, 306] width 173 height 173
type input "[DATE] 02:00 pm"
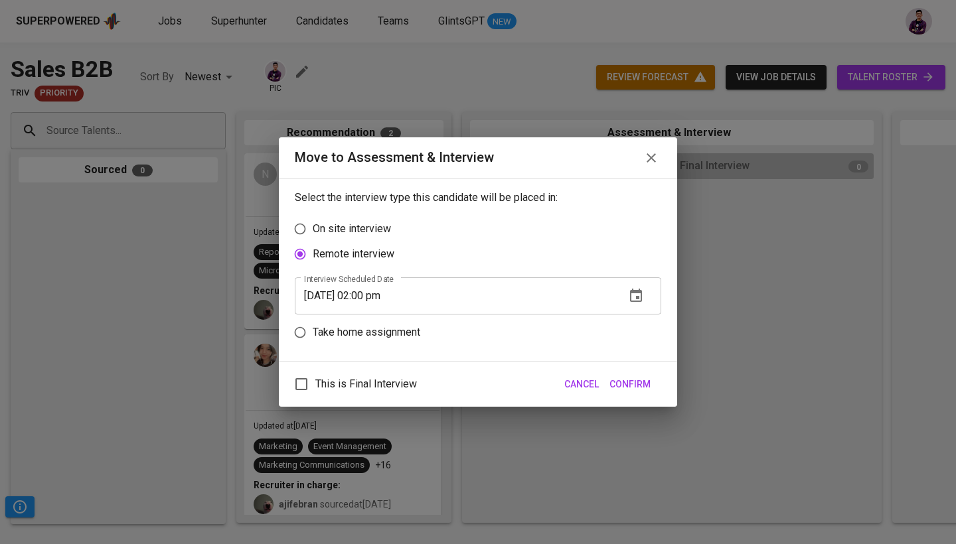
click at [645, 379] on span "Confirm" at bounding box center [629, 384] width 41 height 17
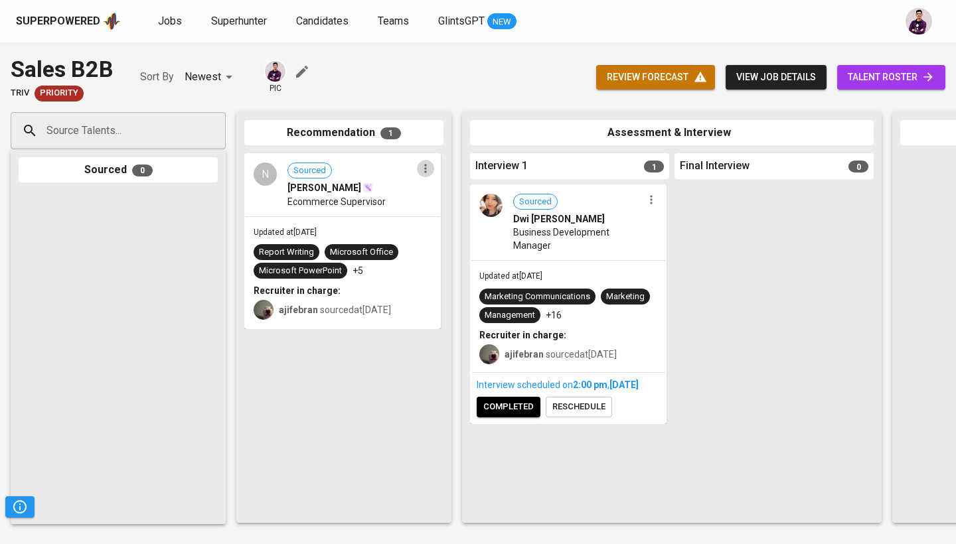
click at [426, 166] on icon "button" at bounding box center [425, 168] width 13 height 13
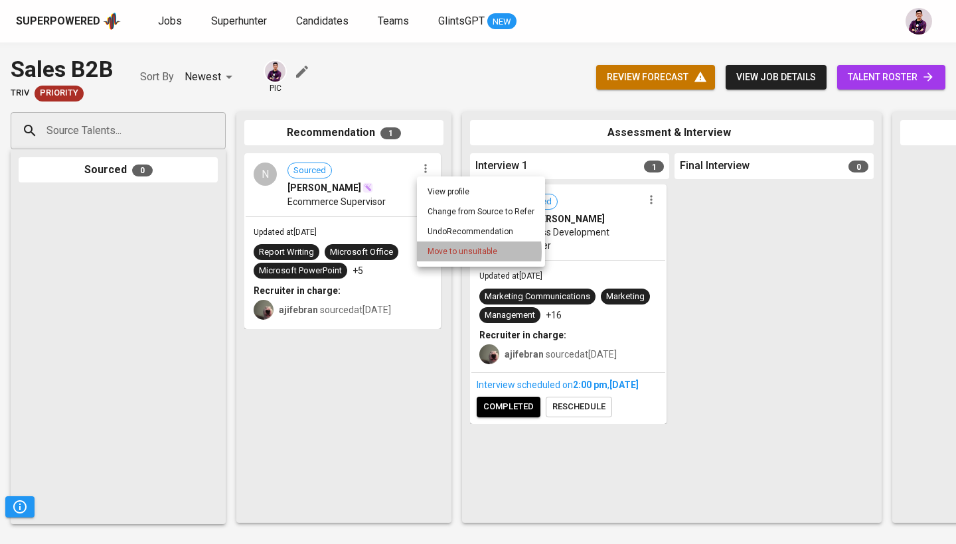
click at [453, 252] on span "Move to unsuitable" at bounding box center [462, 252] width 70 height 12
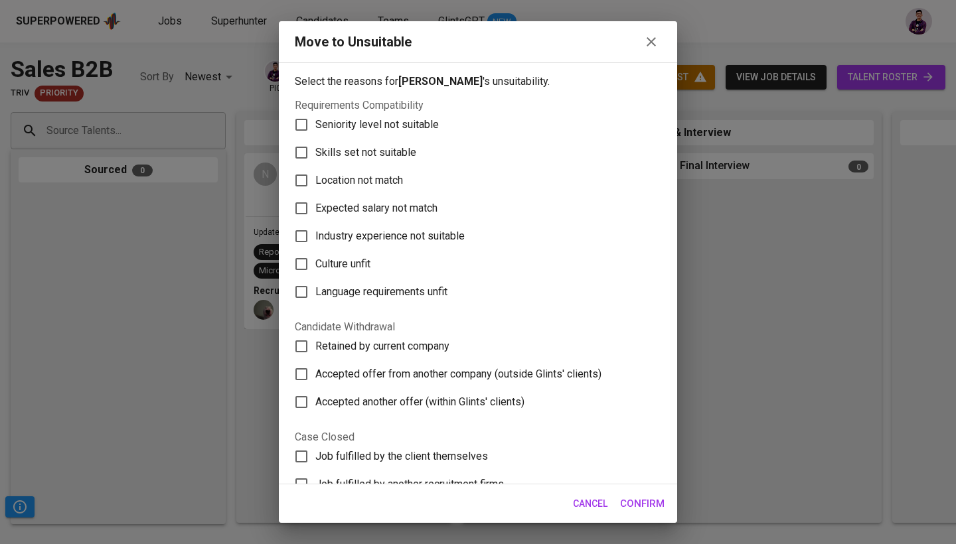
click at [409, 232] on span "Industry experience not suitable" at bounding box center [389, 236] width 149 height 16
click at [315, 232] on input "Industry experience not suitable" at bounding box center [301, 236] width 28 height 28
checkbox input "true"
click at [407, 206] on span "Expected salary not match" at bounding box center [376, 208] width 122 height 16
click at [315, 206] on input "Expected salary not match" at bounding box center [301, 208] width 28 height 28
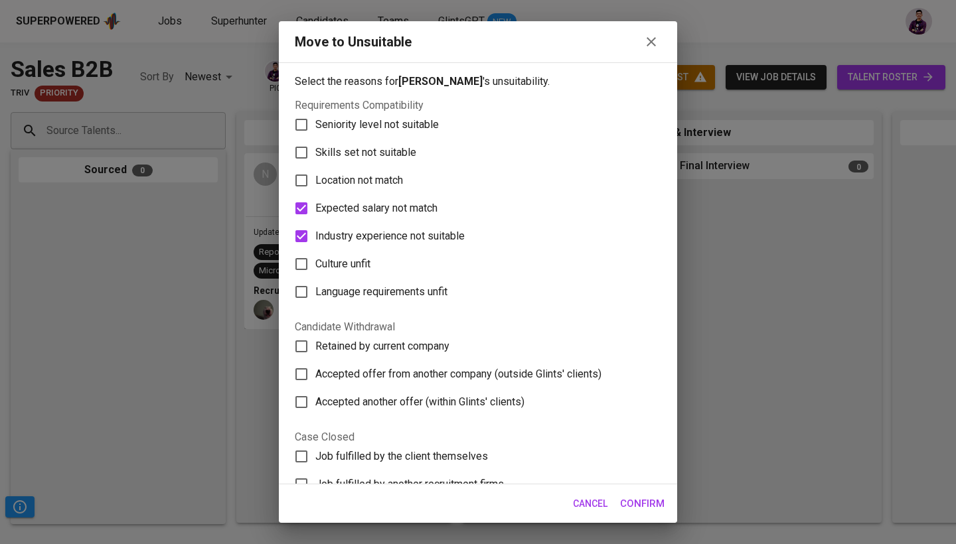
click at [415, 209] on span "Expected salary not match" at bounding box center [376, 208] width 122 height 16
click at [315, 209] on input "Expected salary not match" at bounding box center [301, 208] width 28 height 28
checkbox input "false"
click at [648, 497] on span "Confirm" at bounding box center [642, 503] width 44 height 17
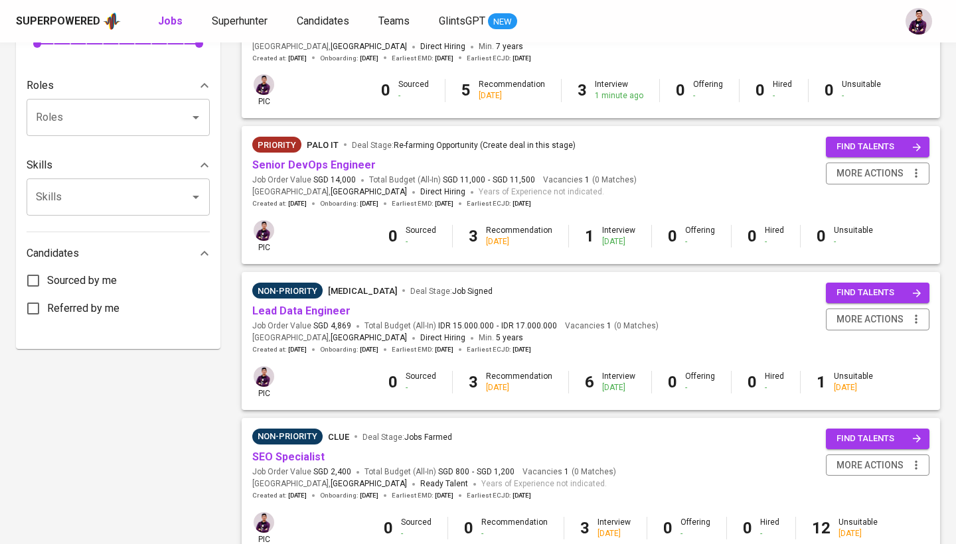
scroll to position [507, 0]
click at [332, 304] on link "Lead Data Engineer" at bounding box center [301, 310] width 98 height 13
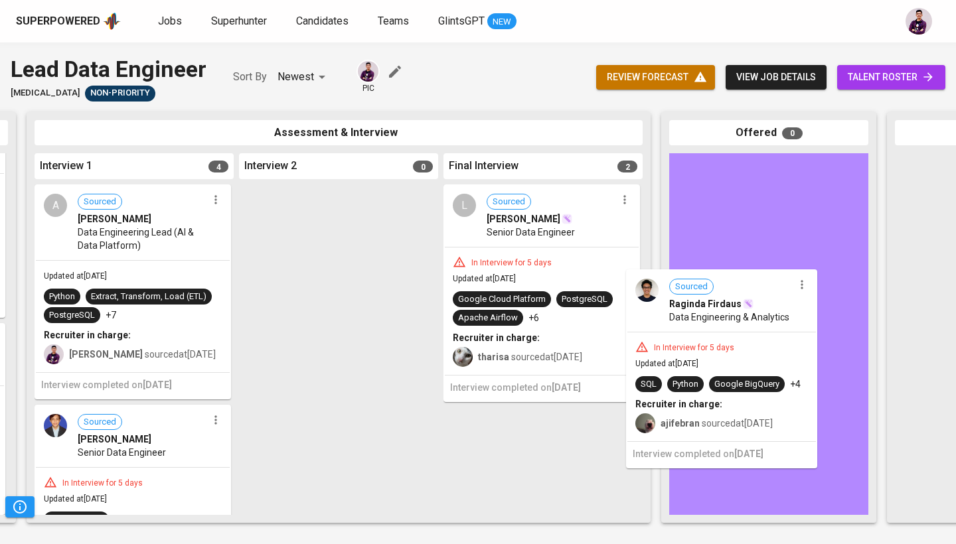
drag, startPoint x: 480, startPoint y: 410, endPoint x: 669, endPoint y: 356, distance: 196.2
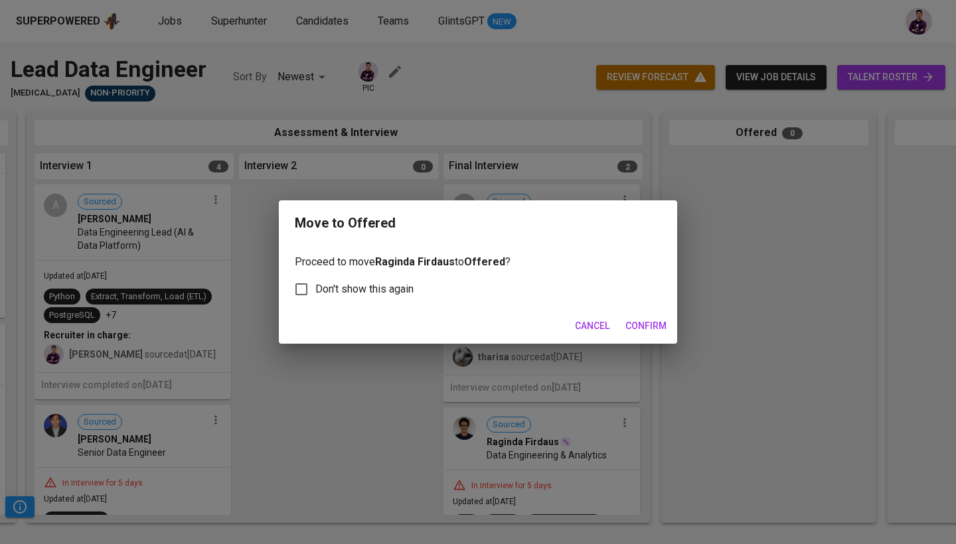
scroll to position [0, 435]
click at [650, 314] on button "Confirm" at bounding box center [646, 326] width 52 height 25
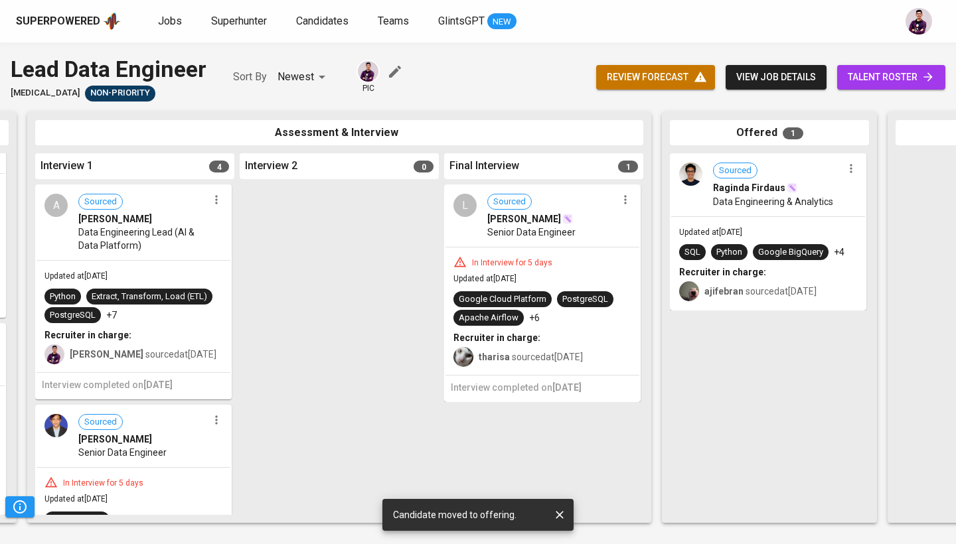
click at [688, 188] on div "Sourced Raginda Firdaus Data Engineering & Analytics" at bounding box center [768, 185] width 194 height 61
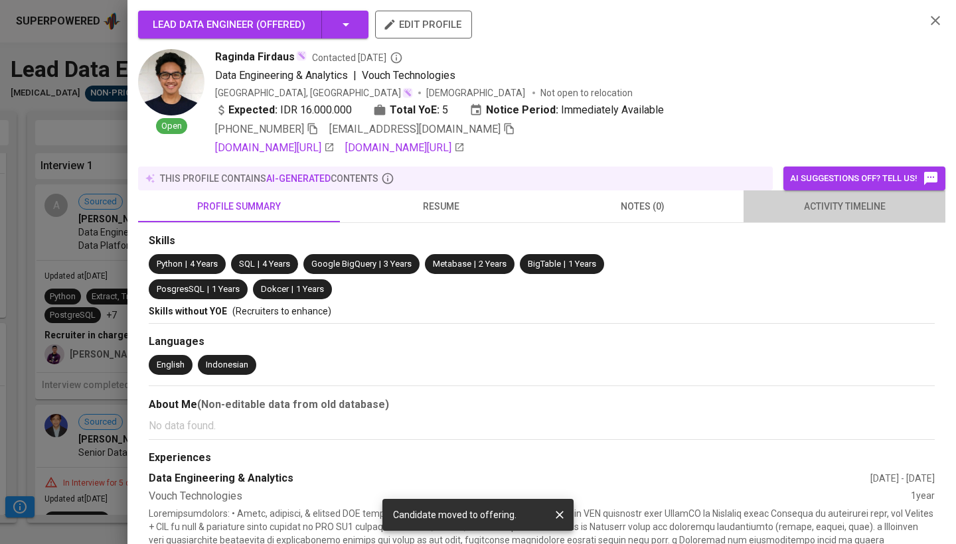
click at [846, 212] on span "activity timeline" at bounding box center [844, 206] width 186 height 17
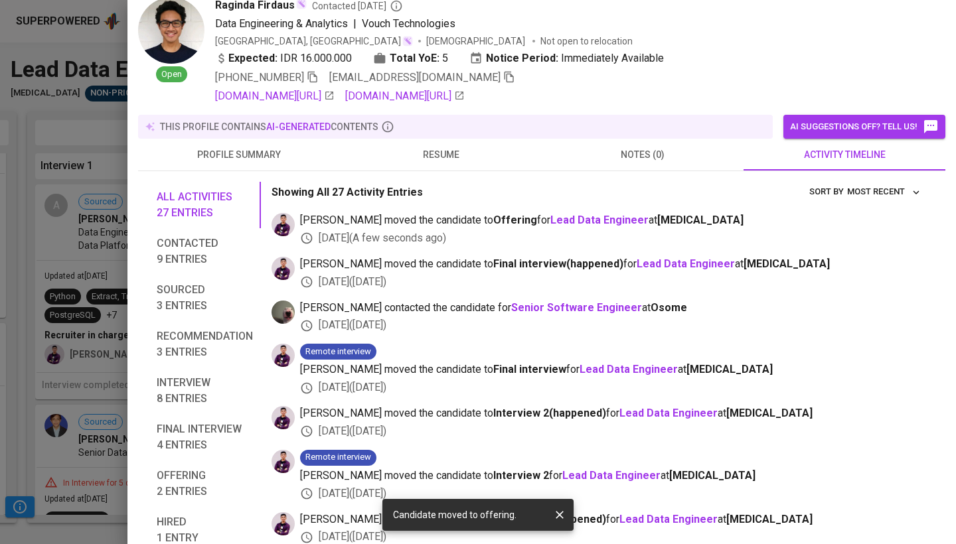
scroll to position [54, 0]
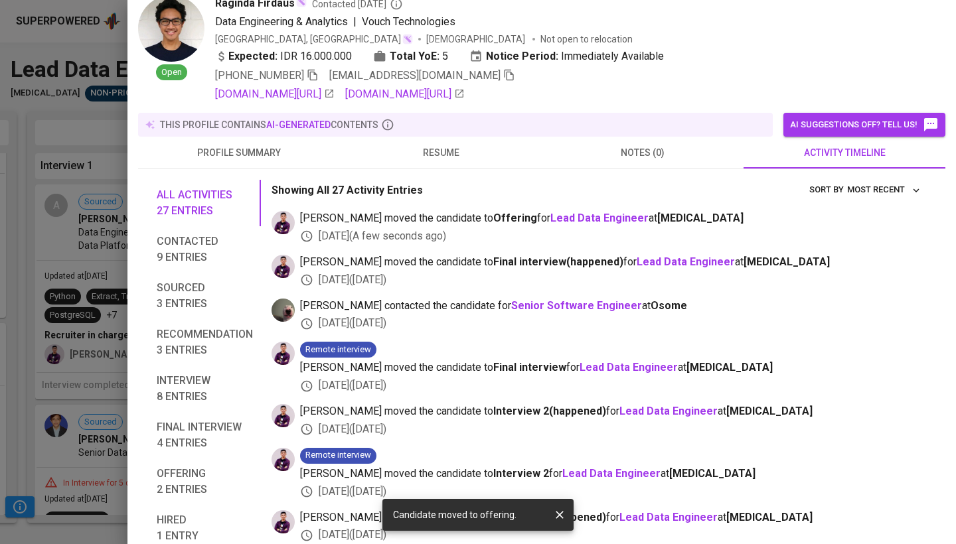
click at [451, 153] on span "resume" at bounding box center [441, 153] width 186 height 17
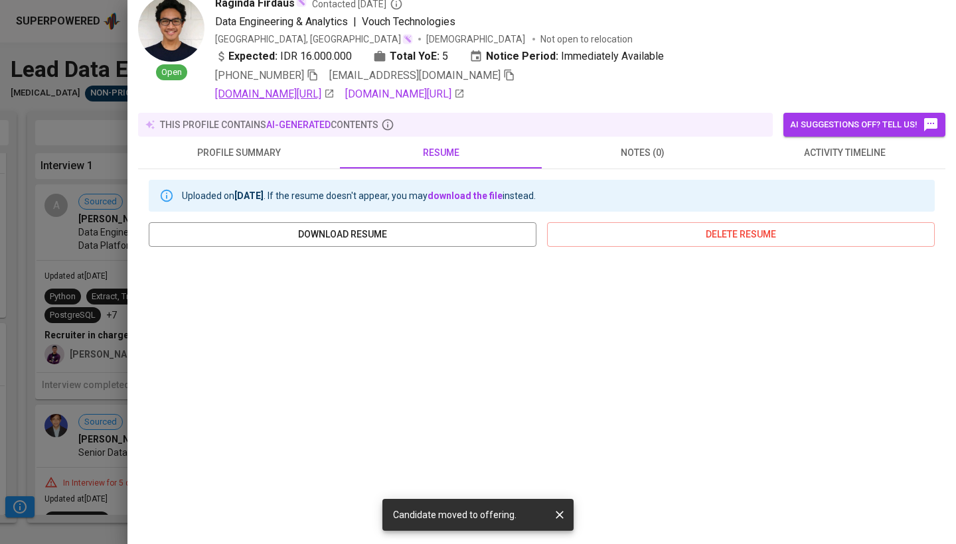
click at [334, 96] on link "[DOMAIN_NAME][URL]" at bounding box center [274, 94] width 119 height 16
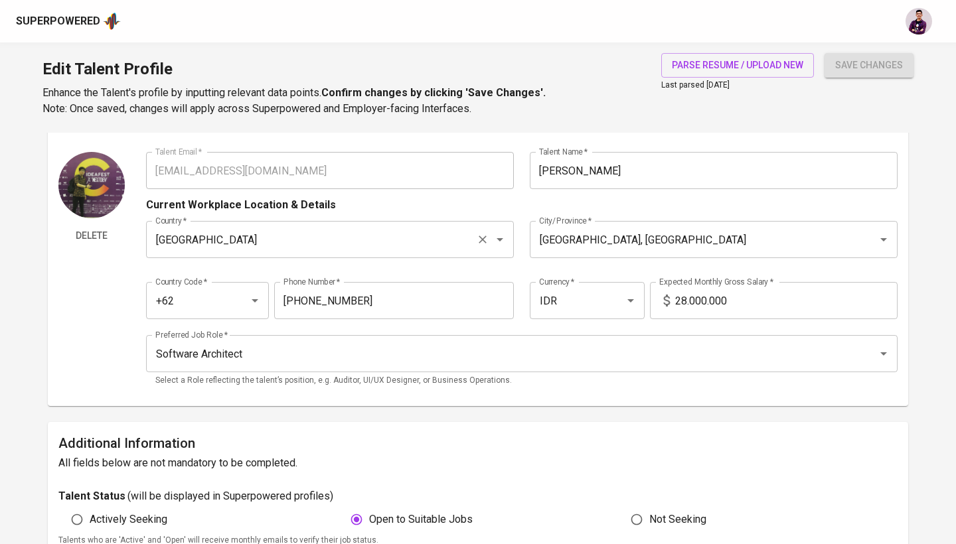
scroll to position [30, 0]
click at [683, 299] on input "28.000.000" at bounding box center [786, 299] width 222 height 37
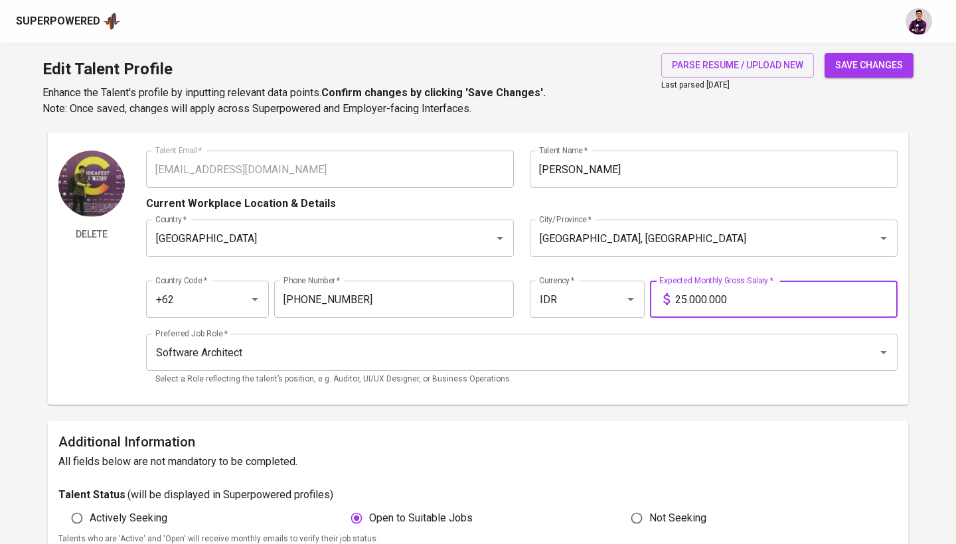
type input "25.000.000"
click at [865, 70] on span "save changes" at bounding box center [869, 65] width 68 height 17
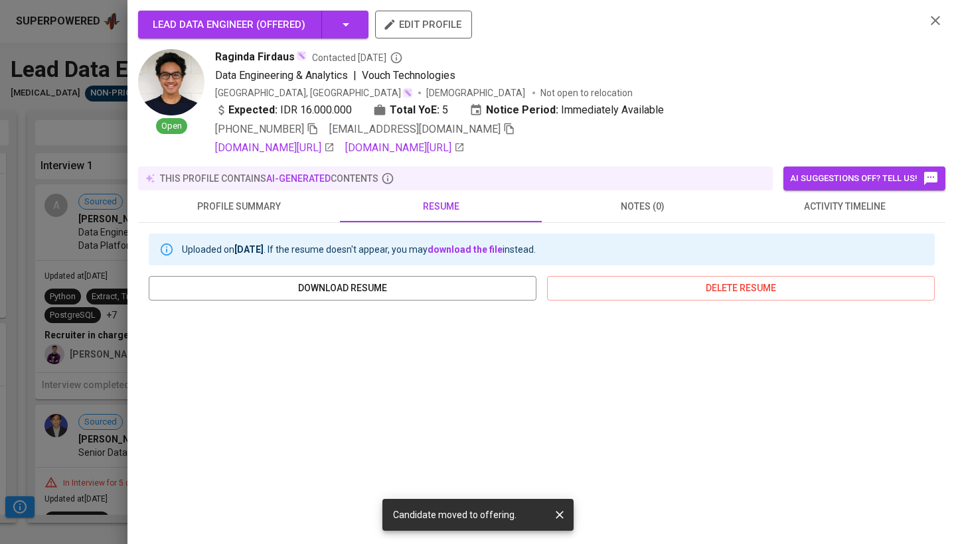
click at [99, 127] on div at bounding box center [478, 272] width 956 height 544
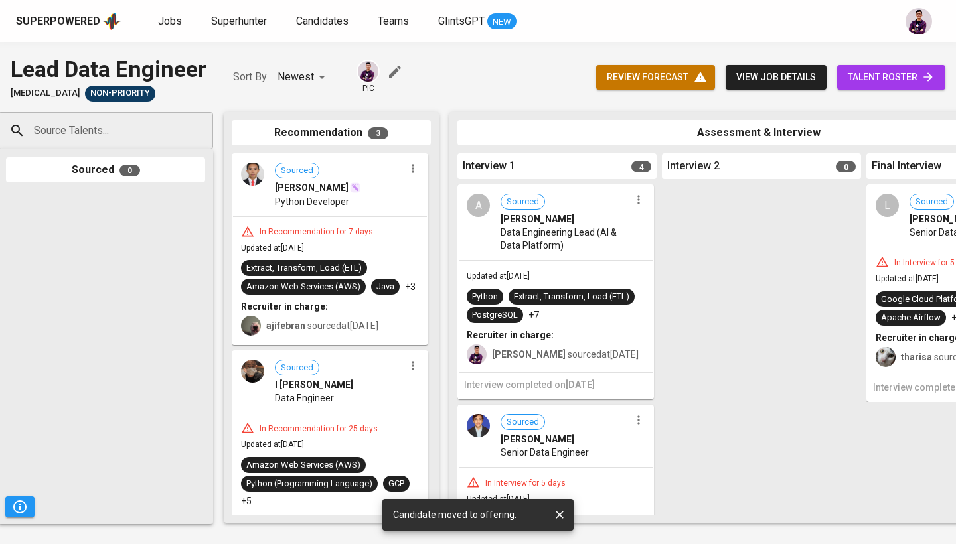
click at [409, 177] on div "Sourced Nurdin Nurdin Python Developer" at bounding box center [330, 185] width 194 height 61
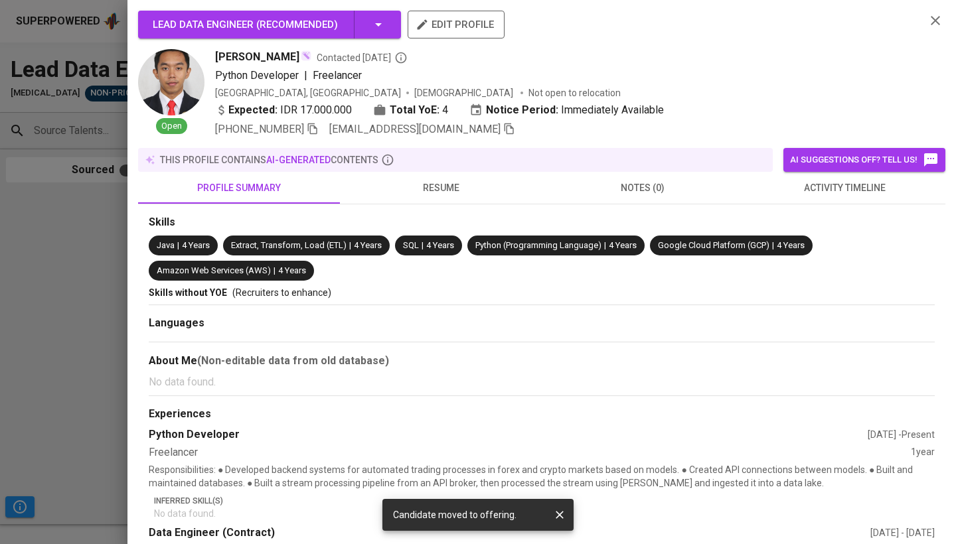
click at [93, 240] on div at bounding box center [478, 272] width 956 height 544
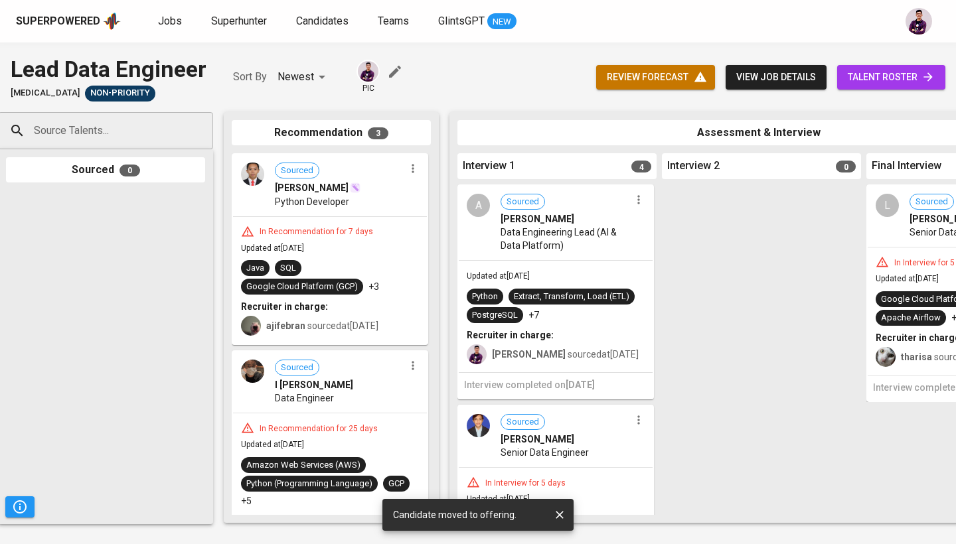
click at [409, 171] on icon "button" at bounding box center [412, 168] width 13 height 13
click at [425, 228] on span "Move to unsuitable" at bounding box center [444, 232] width 70 height 12
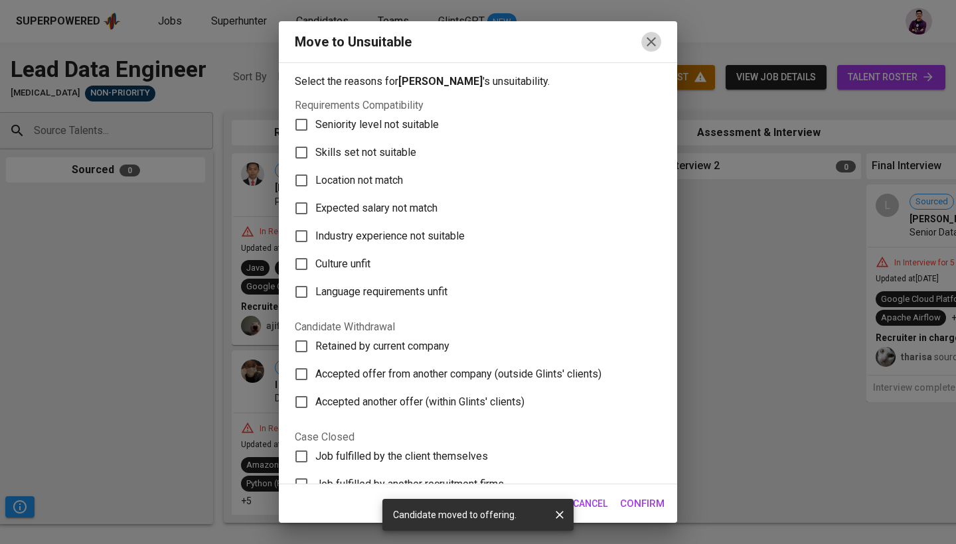
click at [650, 42] on icon "button" at bounding box center [650, 41] width 9 height 9
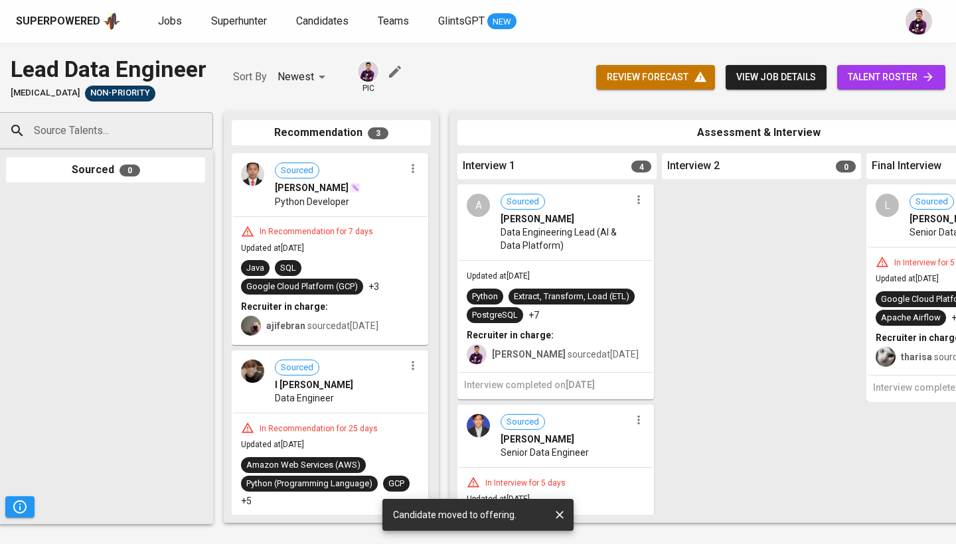
click at [151, 19] on div "Superpowered Jobs Superhunter Candidates Teams GlintsGPT NEW" at bounding box center [456, 21] width 881 height 20
click at [166, 22] on span "Jobs" at bounding box center [170, 21] width 24 height 13
